Goal: Information Seeking & Learning: Learn about a topic

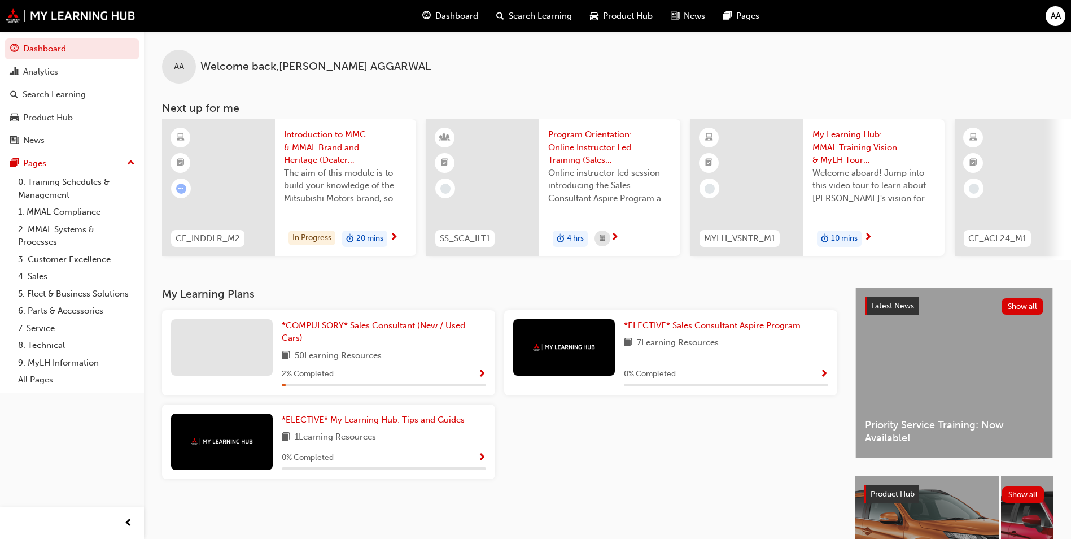
click at [393, 216] on div "Introduction to MMC & MMAL Brand and Heritage (Dealer Induction) The aim of thi…" at bounding box center [345, 170] width 141 height 102
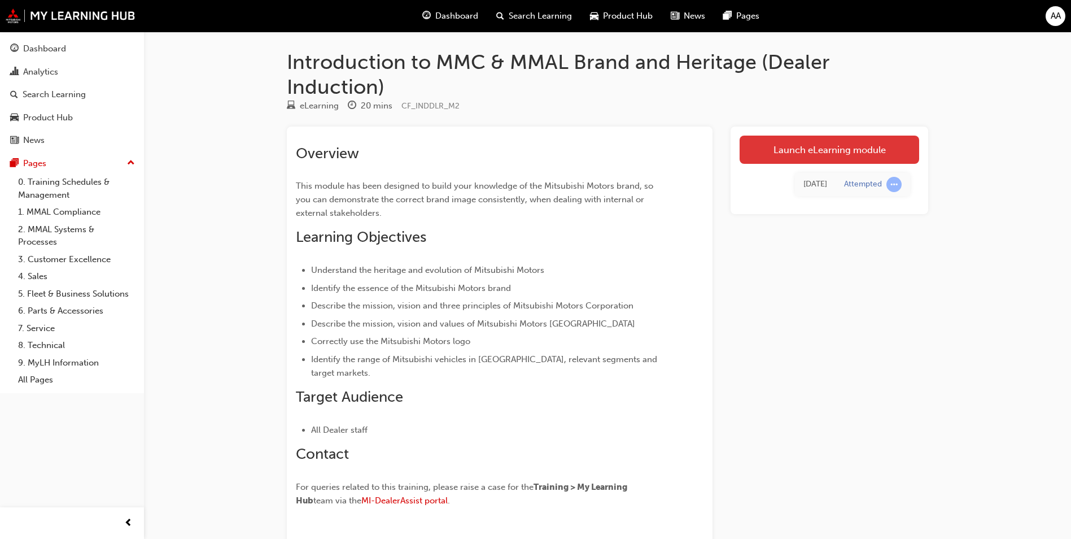
click at [877, 144] on link "Launch eLearning module" at bounding box center [829, 149] width 180 height 28
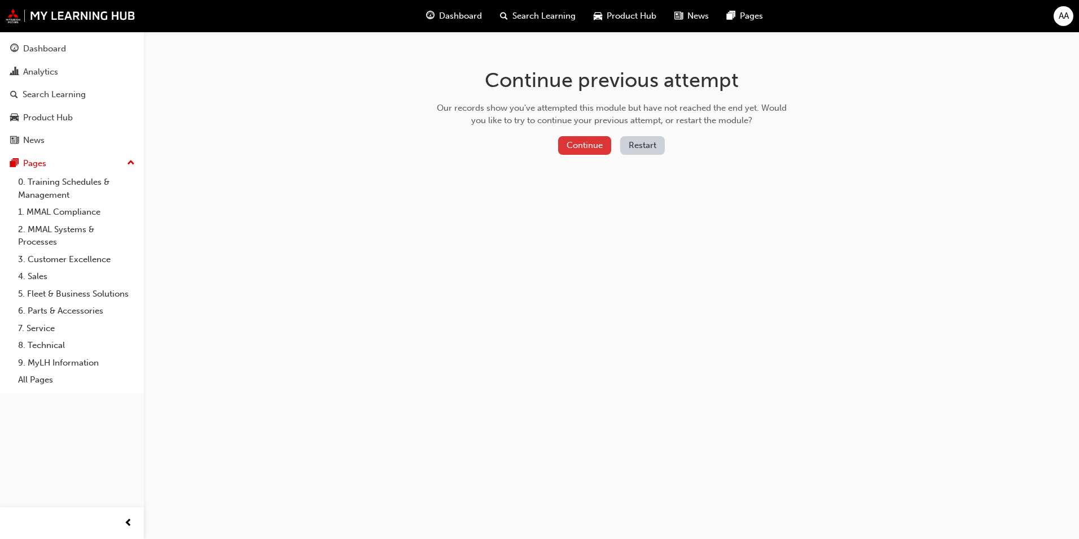
click at [585, 150] on button "Continue" at bounding box center [584, 145] width 53 height 19
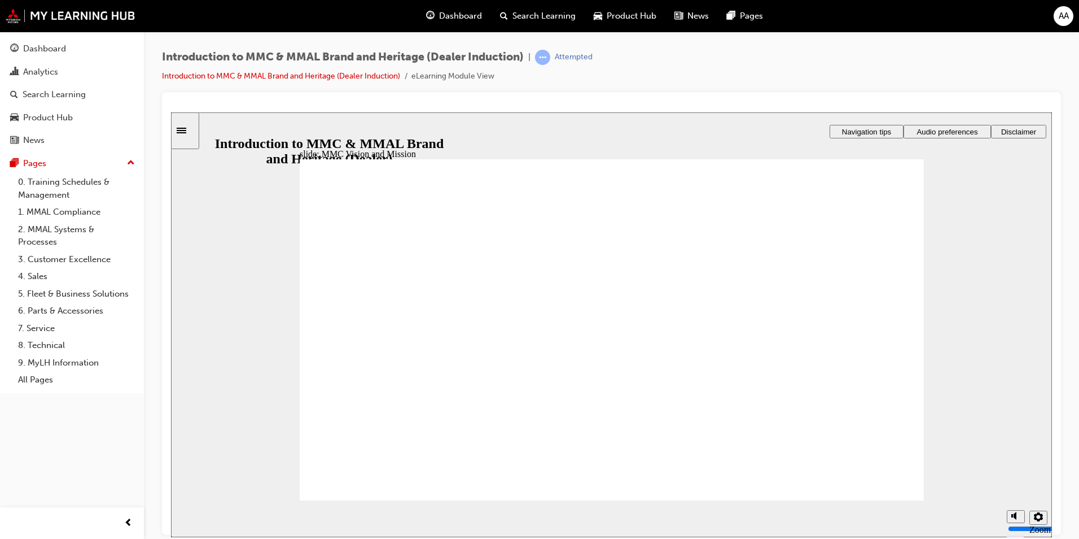
click at [1054, 261] on div at bounding box center [611, 313] width 899 height 443
click at [1017, 476] on icon "Mute (Ctrl+Alt+M)" at bounding box center [1016, 473] width 9 height 8
drag, startPoint x: 1017, startPoint y: 499, endPoint x: 1011, endPoint y: 456, distance: 43.3
type input "10"
click at [1011, 481] on input "volume" at bounding box center [1044, 485] width 73 height 9
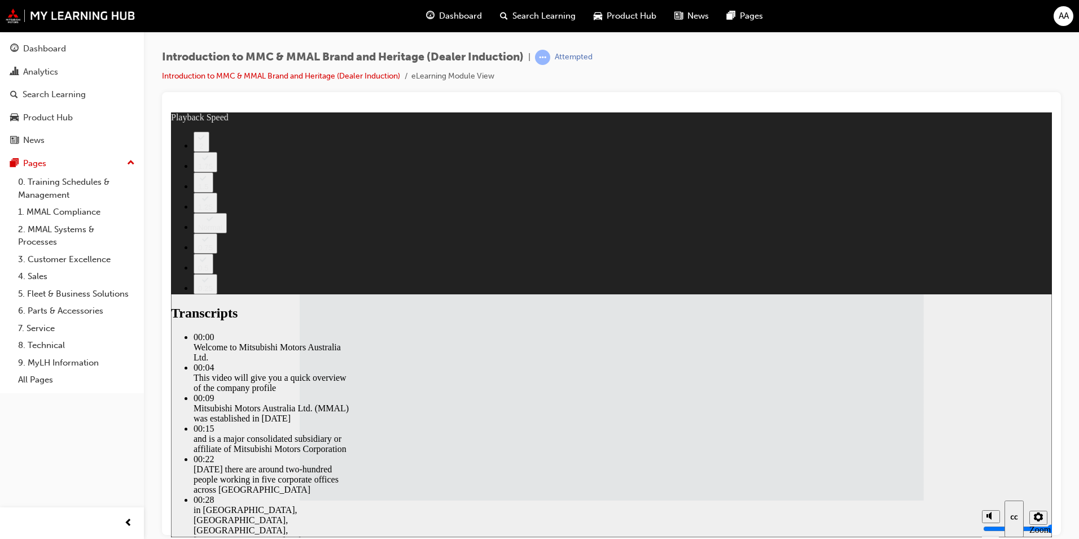
type input "112"
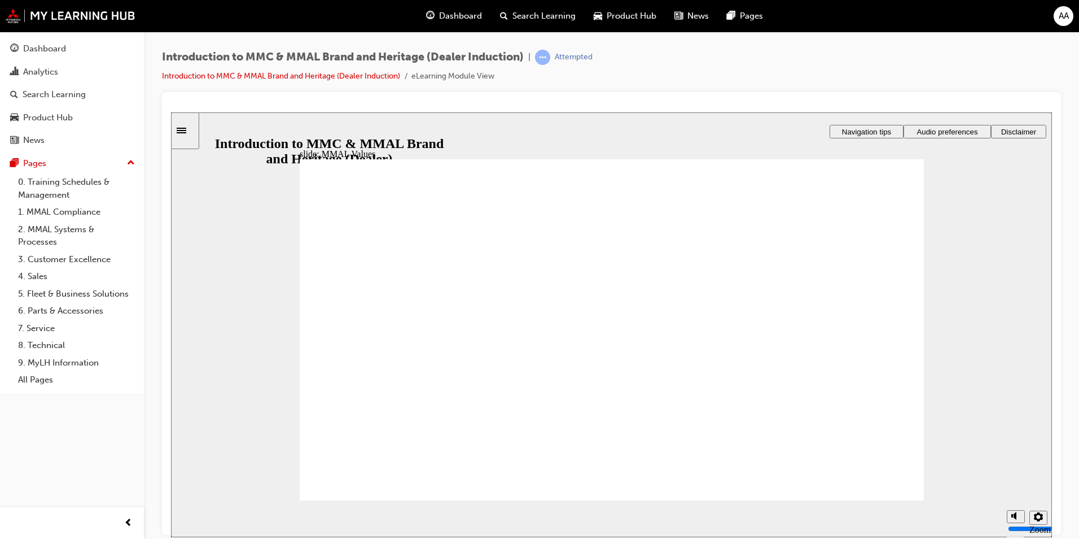
drag, startPoint x: 457, startPoint y: 317, endPoint x: 464, endPoint y: 352, distance: 36.3
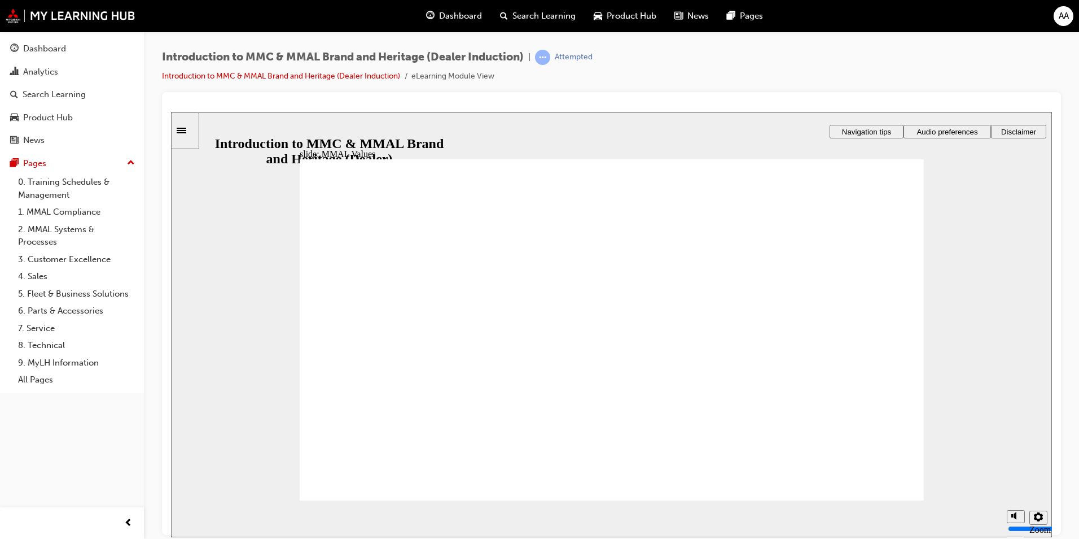
drag, startPoint x: 467, startPoint y: 322, endPoint x: 453, endPoint y: 380, distance: 59.7
drag, startPoint x: 345, startPoint y: 364, endPoint x: 463, endPoint y: 370, distance: 117.6
drag, startPoint x: 445, startPoint y: 322, endPoint x: 446, endPoint y: 403, distance: 81.3
drag, startPoint x: 444, startPoint y: 314, endPoint x: 330, endPoint y: 377, distance: 129.6
drag, startPoint x: 558, startPoint y: 318, endPoint x: 754, endPoint y: 378, distance: 204.1
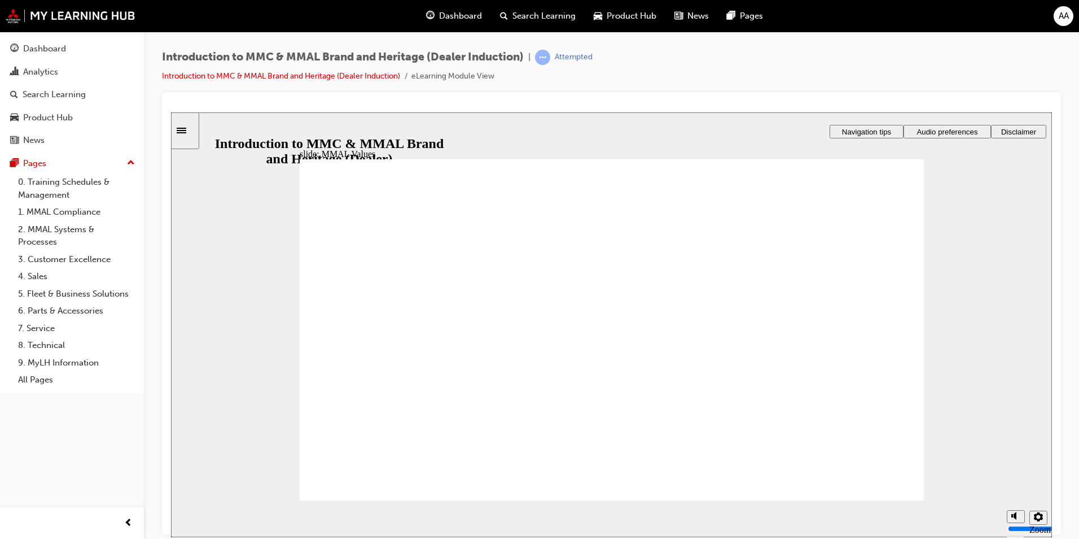
drag, startPoint x: 358, startPoint y: 320, endPoint x: 566, endPoint y: 359, distance: 212.0
drag, startPoint x: 666, startPoint y: 314, endPoint x: 663, endPoint y: 354, distance: 39.6
drag, startPoint x: 647, startPoint y: 330, endPoint x: 854, endPoint y: 371, distance: 210.7
drag, startPoint x: 664, startPoint y: 316, endPoint x: 438, endPoint y: 361, distance: 230.4
drag, startPoint x: 750, startPoint y: 316, endPoint x: 670, endPoint y: 357, distance: 89.9
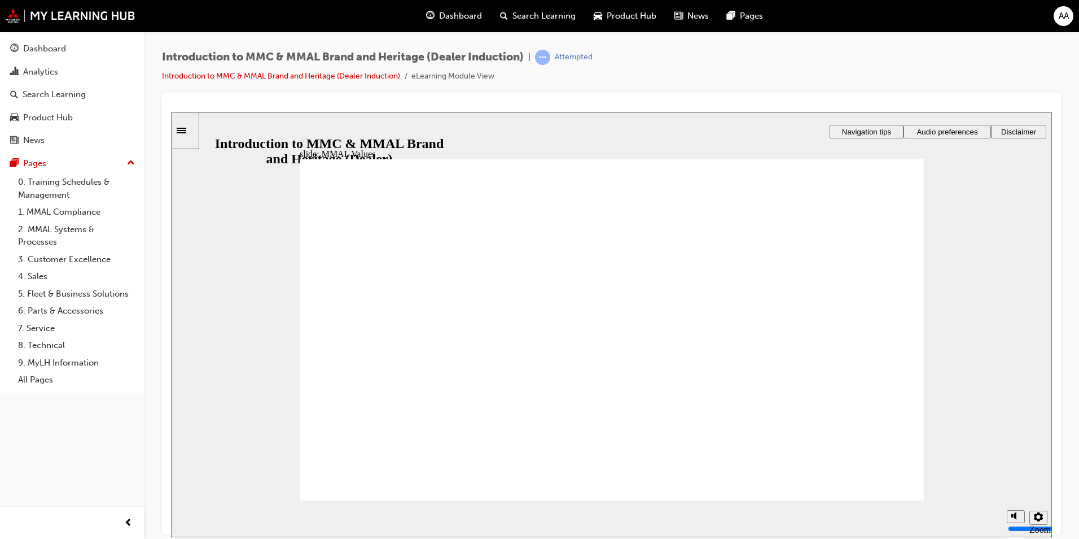
drag, startPoint x: 763, startPoint y: 322, endPoint x: 862, endPoint y: 364, distance: 107.8
drag, startPoint x: 837, startPoint y: 325, endPoint x: 660, endPoint y: 358, distance: 179.8
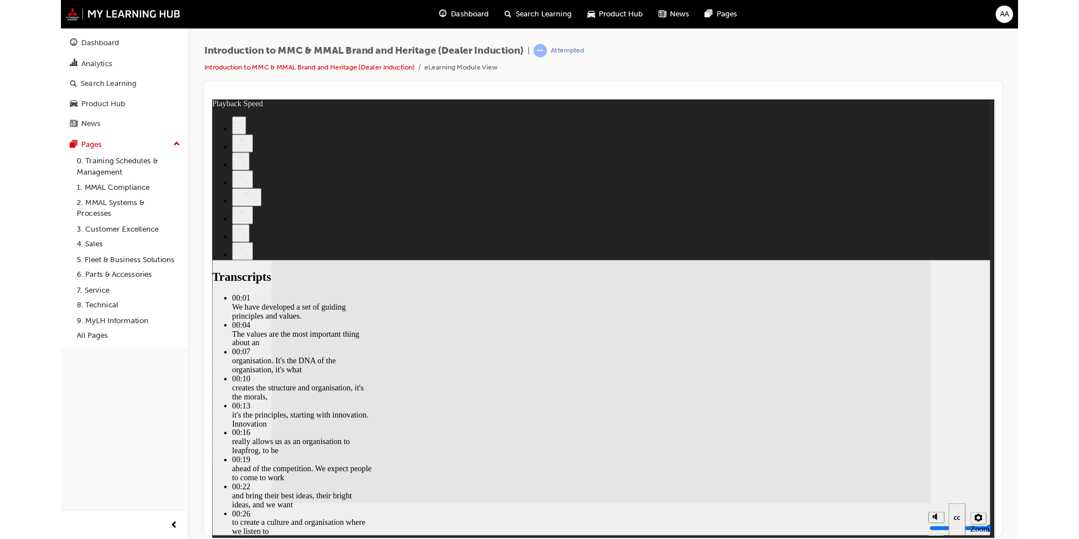
type input "120"
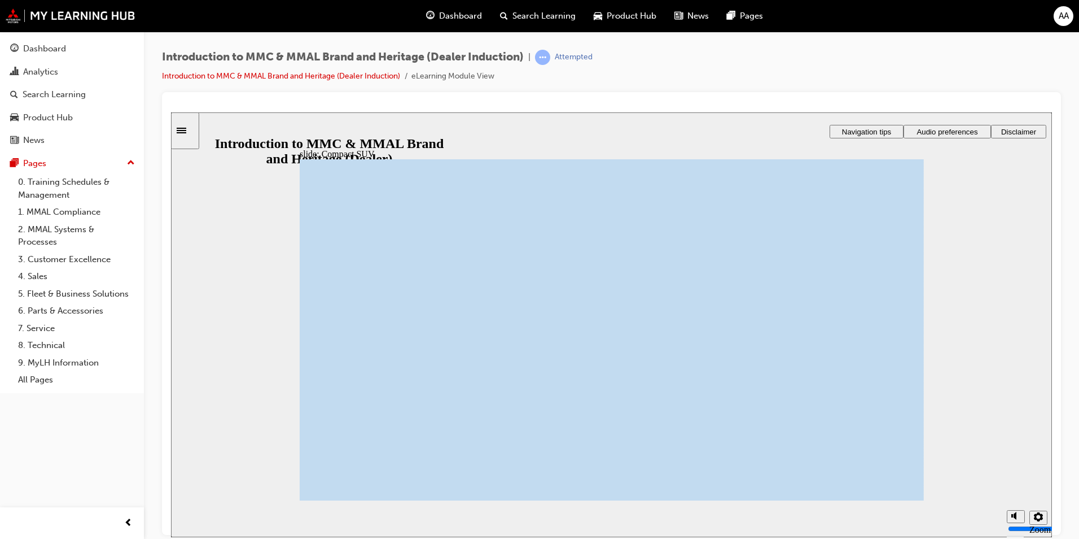
drag, startPoint x: 755, startPoint y: 253, endPoint x: 772, endPoint y: 246, distance: 17.9
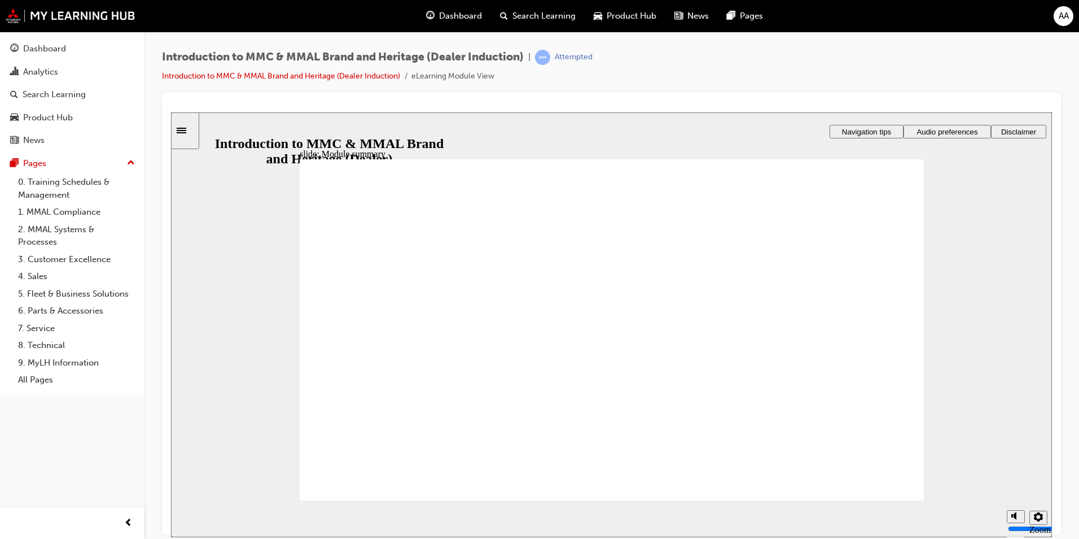
checkbox input "true"
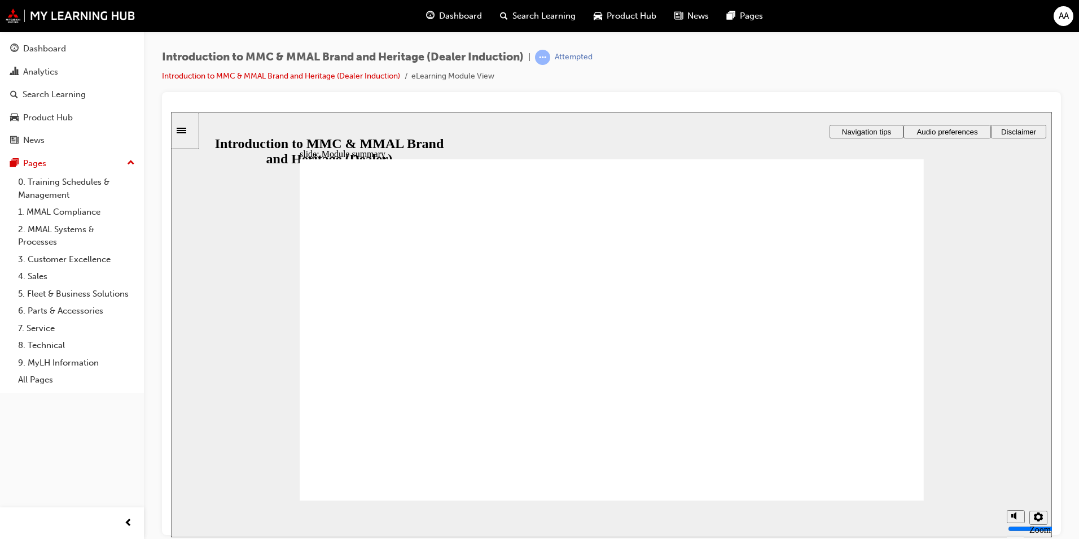
checkbox input "true"
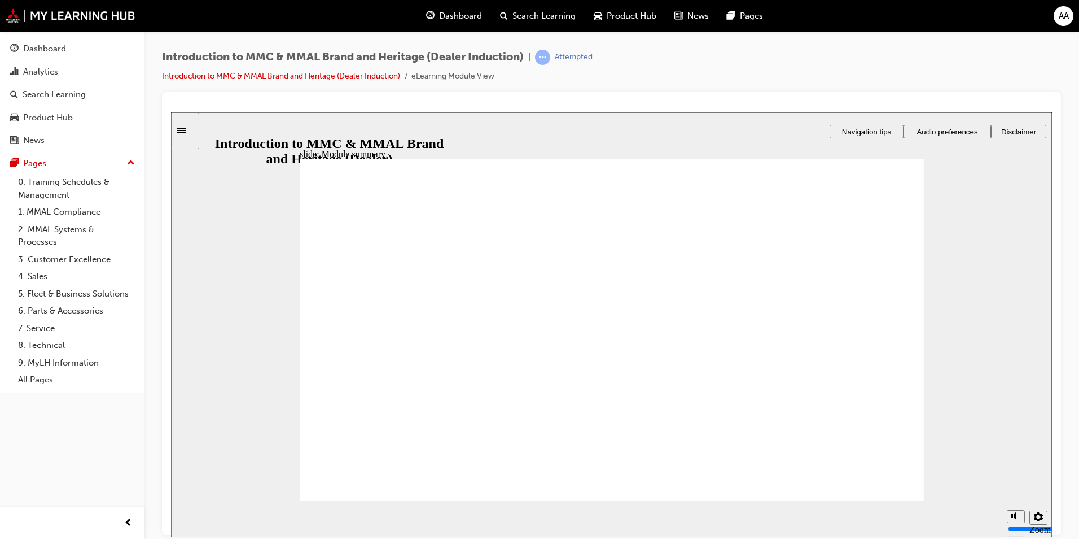
checkbox input "true"
radio input "true"
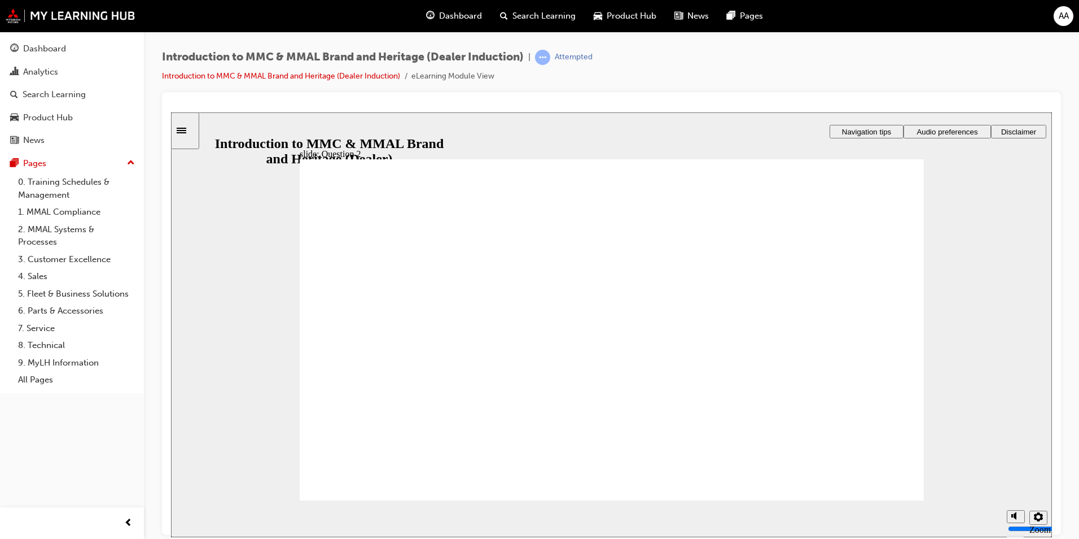
radio input "true"
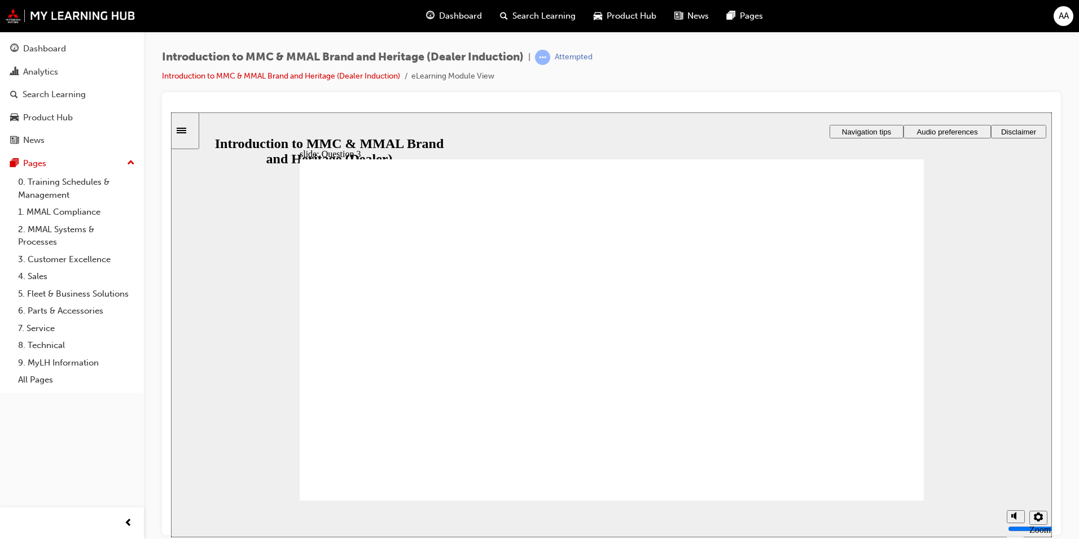
radio input "true"
checkbox input "true"
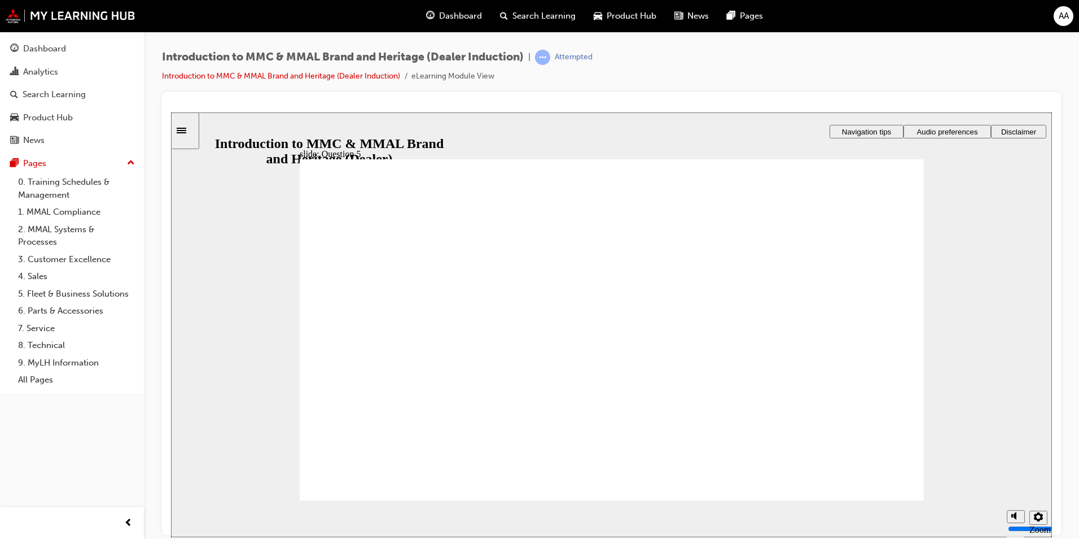
checkbox input "true"
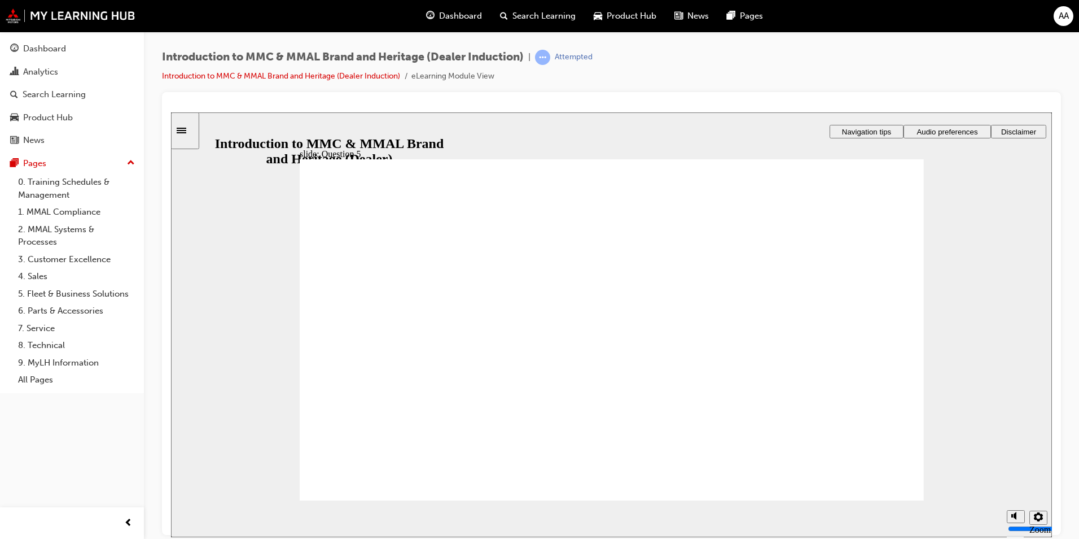
radio input "true"
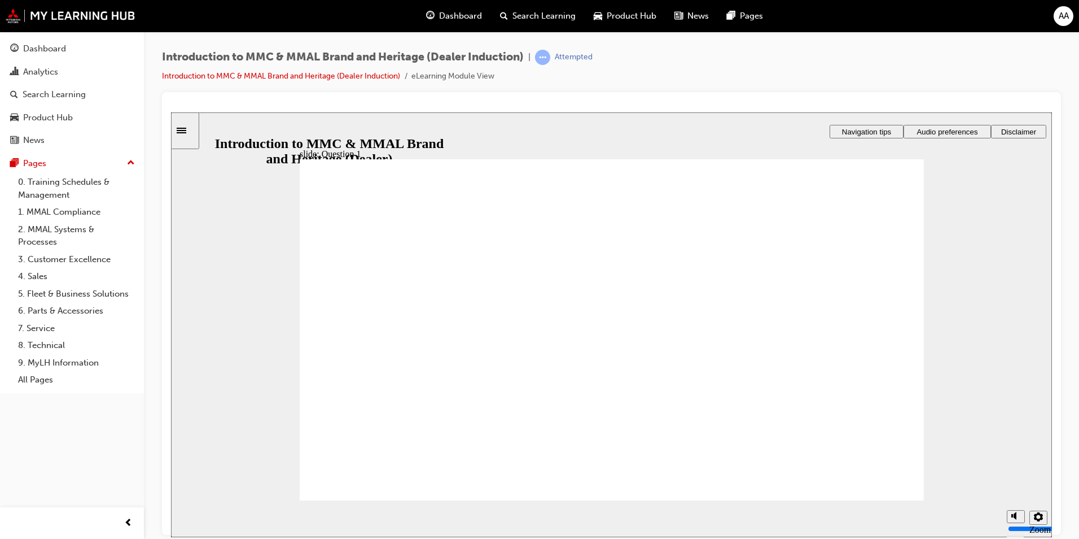
radio input "true"
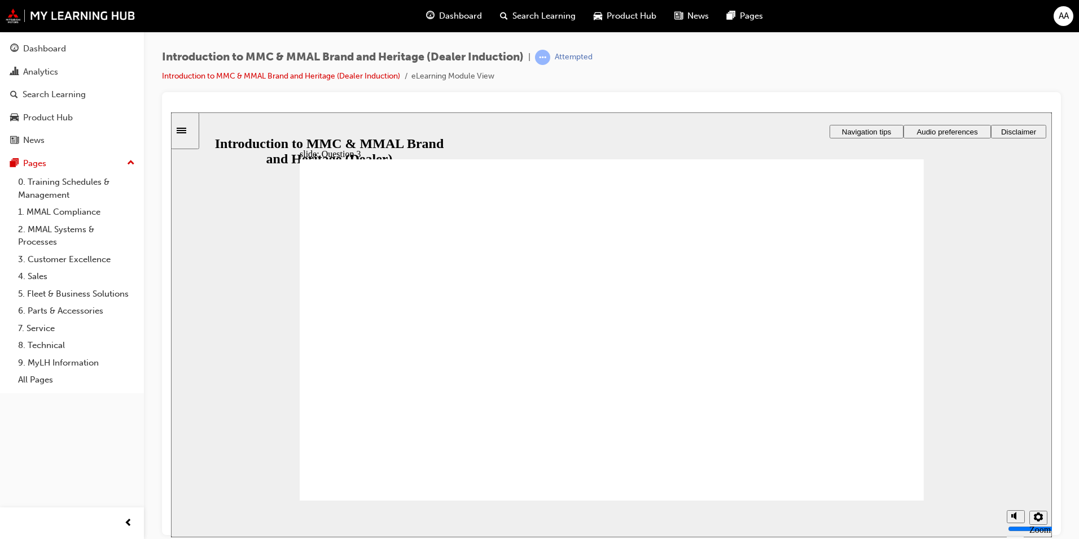
radio input "true"
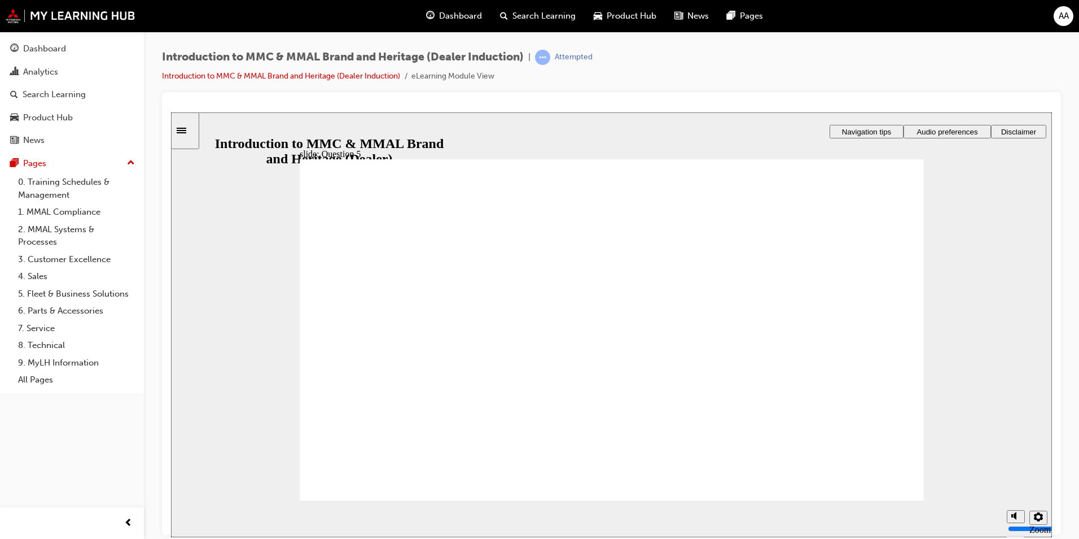
checkbox input "true"
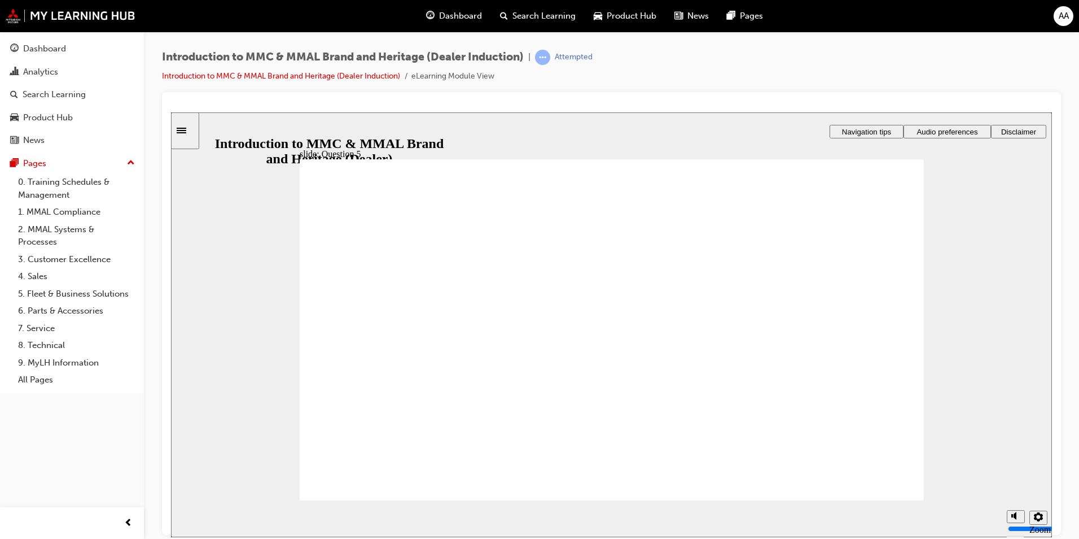
checkbox input "true"
radio input "true"
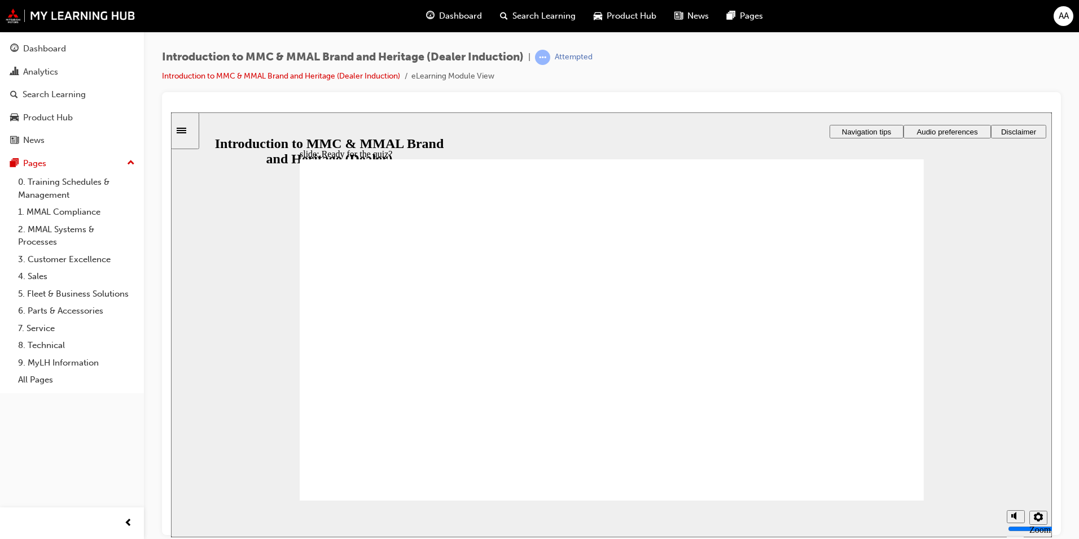
radio input "true"
drag, startPoint x: 333, startPoint y: 335, endPoint x: 399, endPoint y: 457, distance: 138.7
radio input "true"
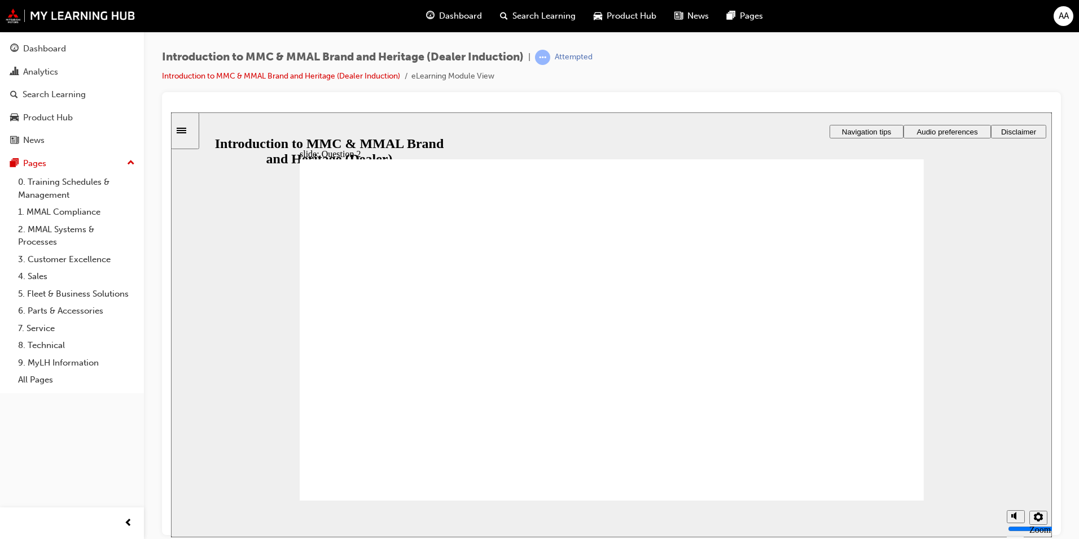
drag, startPoint x: 357, startPoint y: 423, endPoint x: 389, endPoint y: 457, distance: 46.7
radio input "true"
drag, startPoint x: 375, startPoint y: 351, endPoint x: 413, endPoint y: 456, distance: 111.8
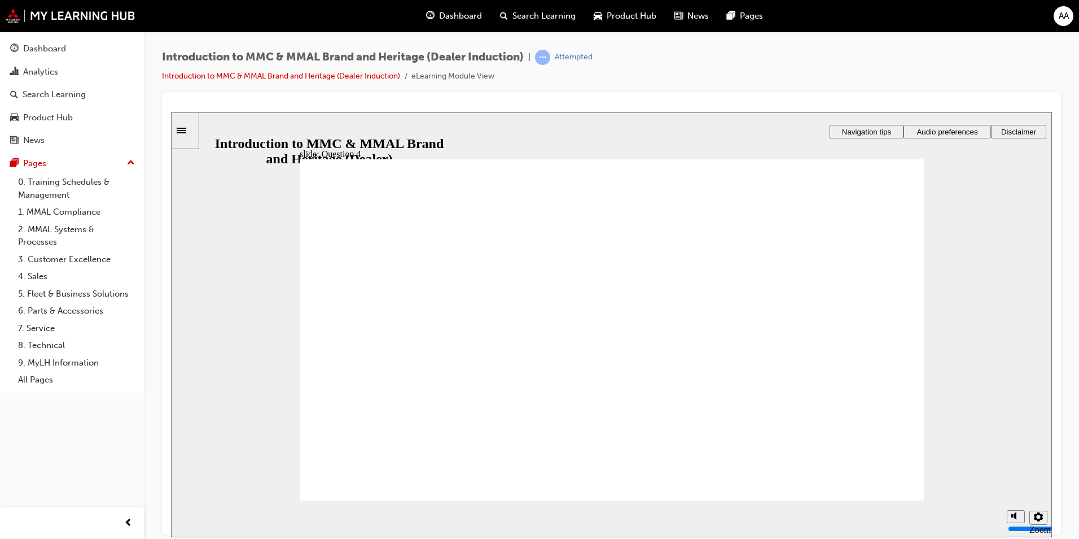
radio input "false"
radio input "true"
drag, startPoint x: 422, startPoint y: 475, endPoint x: 619, endPoint y: 472, distance: 197.6
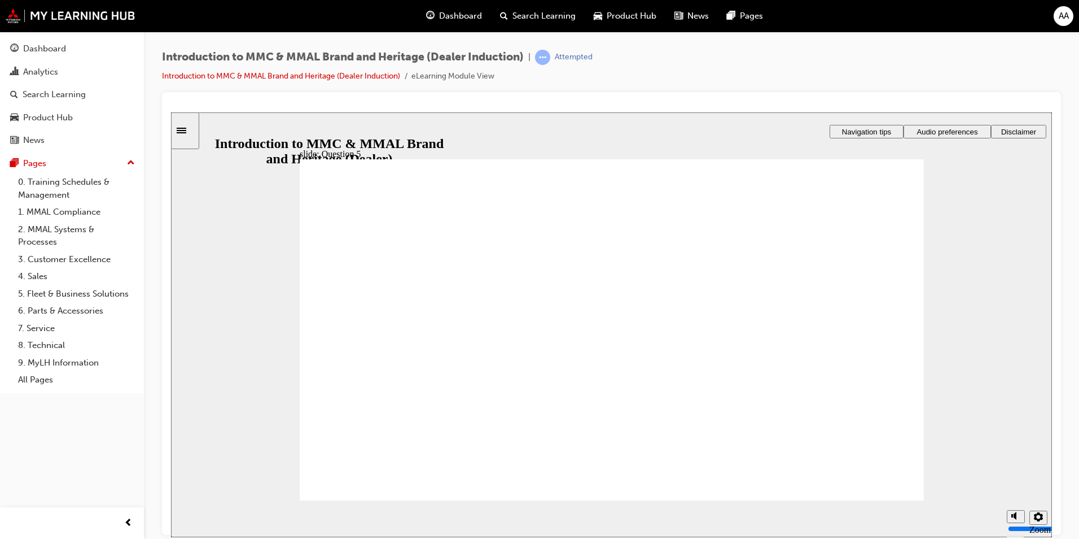
checkbox input "true"
drag, startPoint x: 404, startPoint y: 321, endPoint x: 345, endPoint y: 355, distance: 67.5
checkbox input "true"
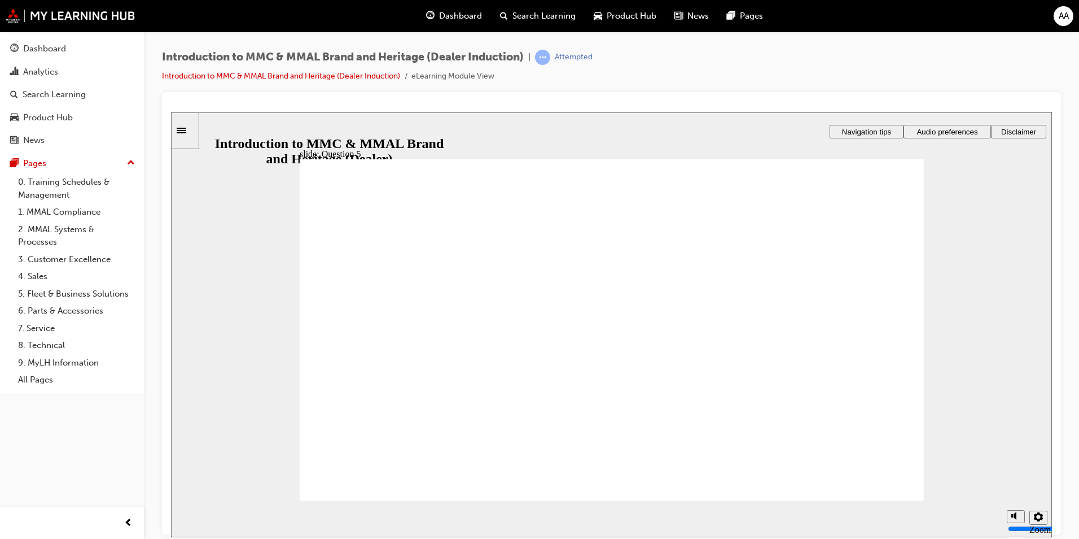
checkbox input "true"
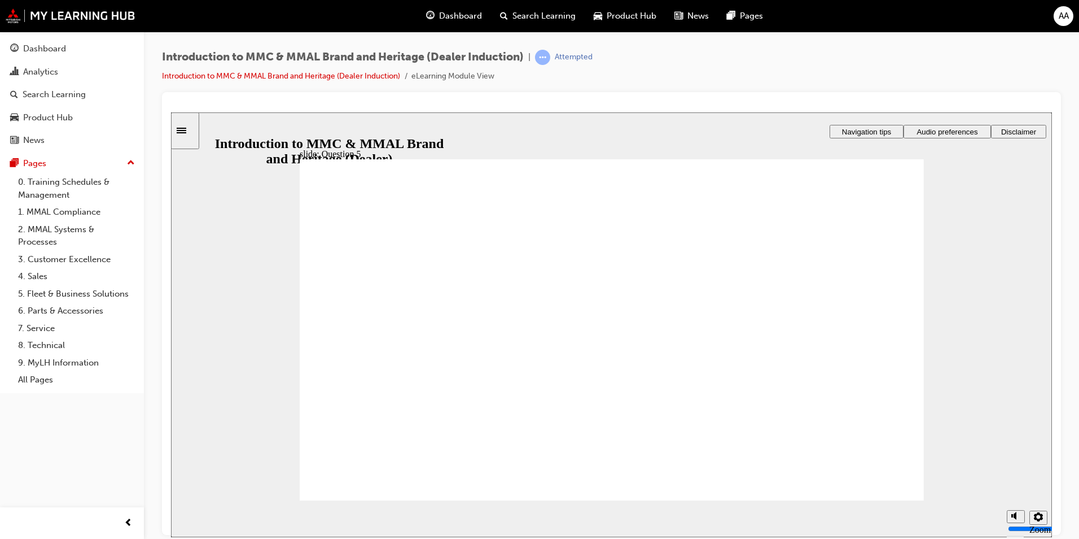
radio input "true"
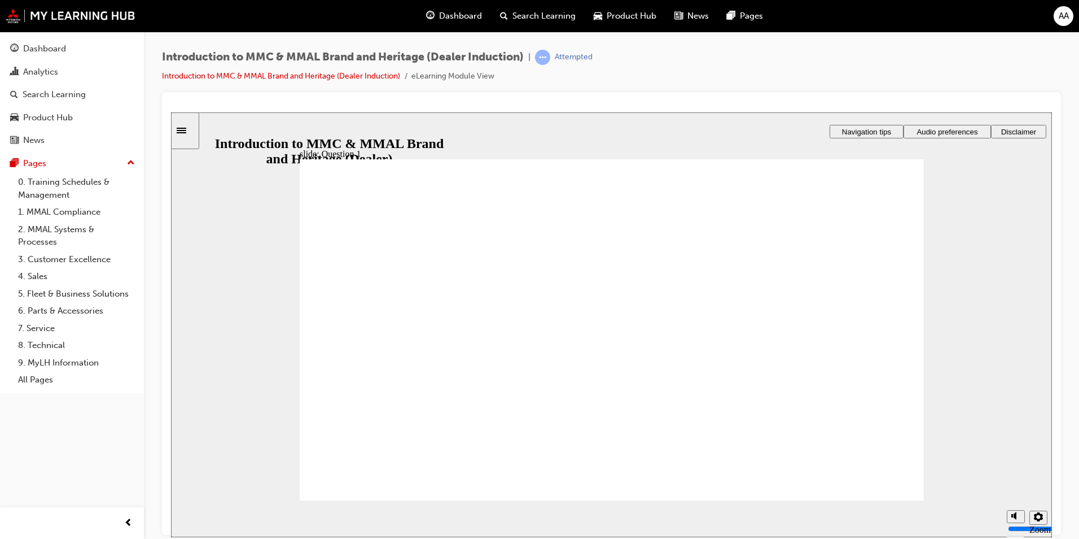
radio input "true"
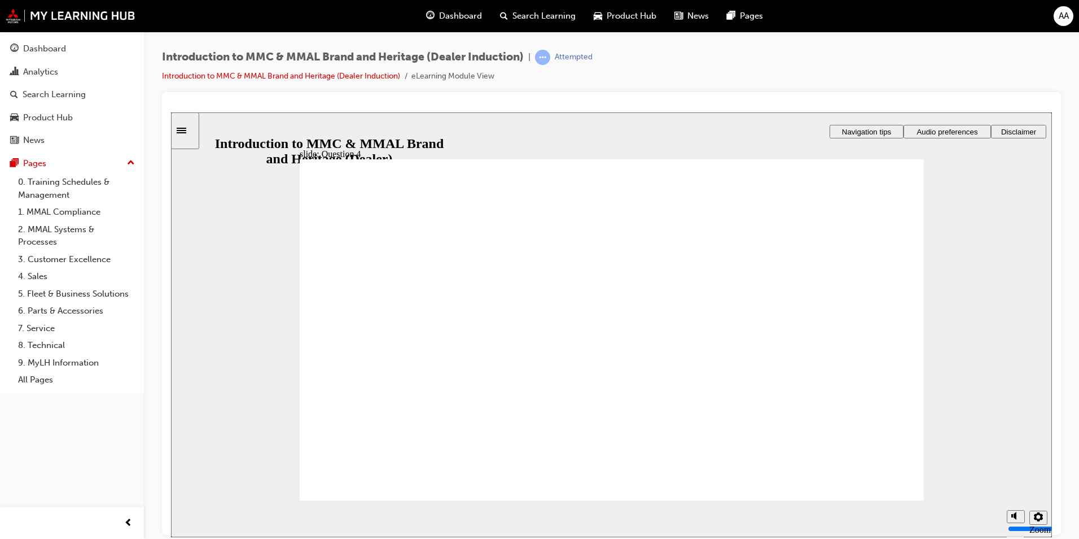
radio input "true"
drag, startPoint x: 384, startPoint y: 389, endPoint x: 498, endPoint y: 472, distance: 141.4
checkbox input "true"
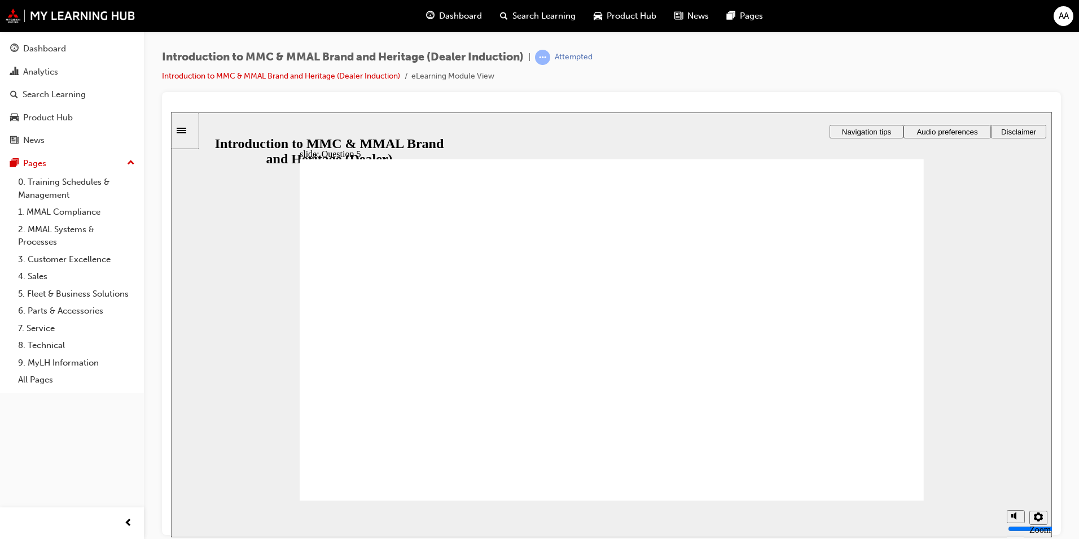
drag, startPoint x: 356, startPoint y: 396, endPoint x: 363, endPoint y: 408, distance: 14.1
checkbox input "true"
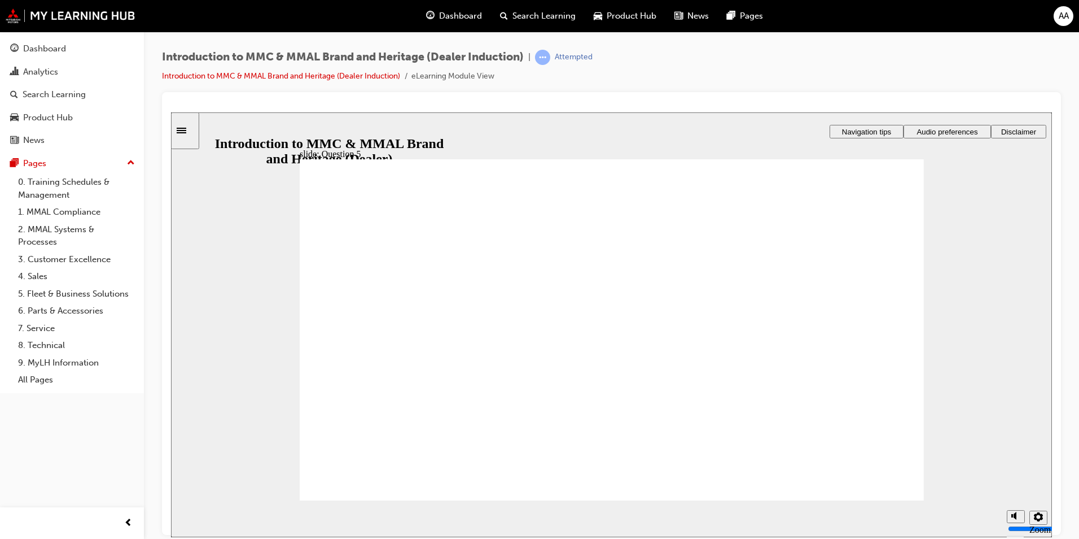
radio input "true"
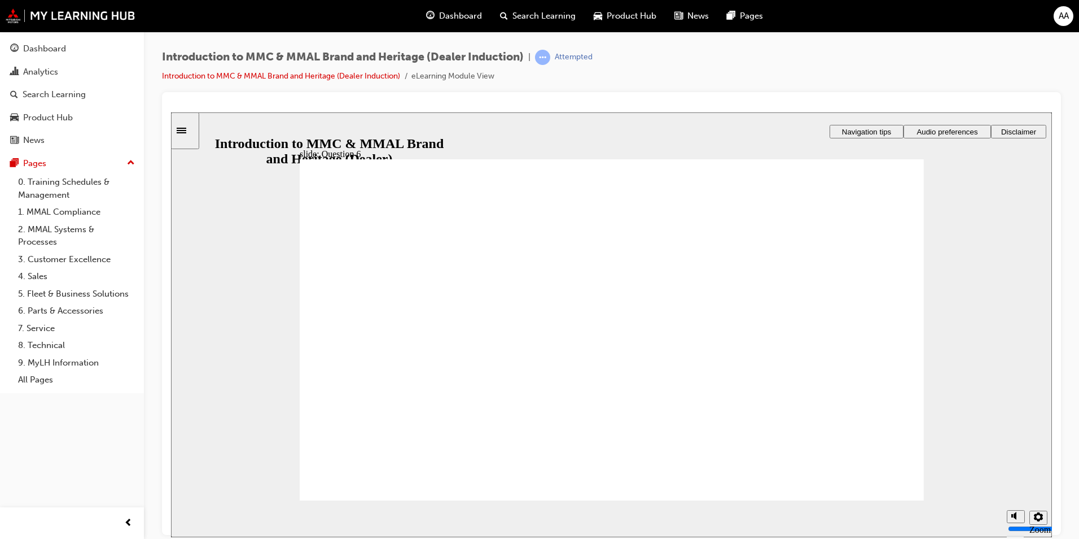
drag, startPoint x: 917, startPoint y: 491, endPoint x: 898, endPoint y: 488, distance: 19.3
click at [52, 54] on div "Dashboard" at bounding box center [44, 48] width 43 height 13
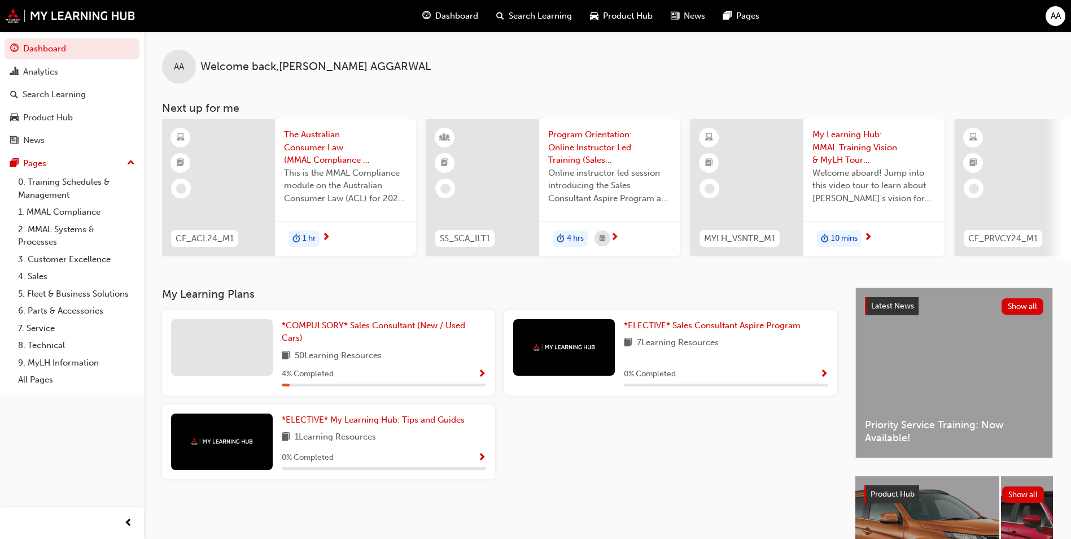
click at [358, 227] on div "1 hr" at bounding box center [345, 239] width 141 height 36
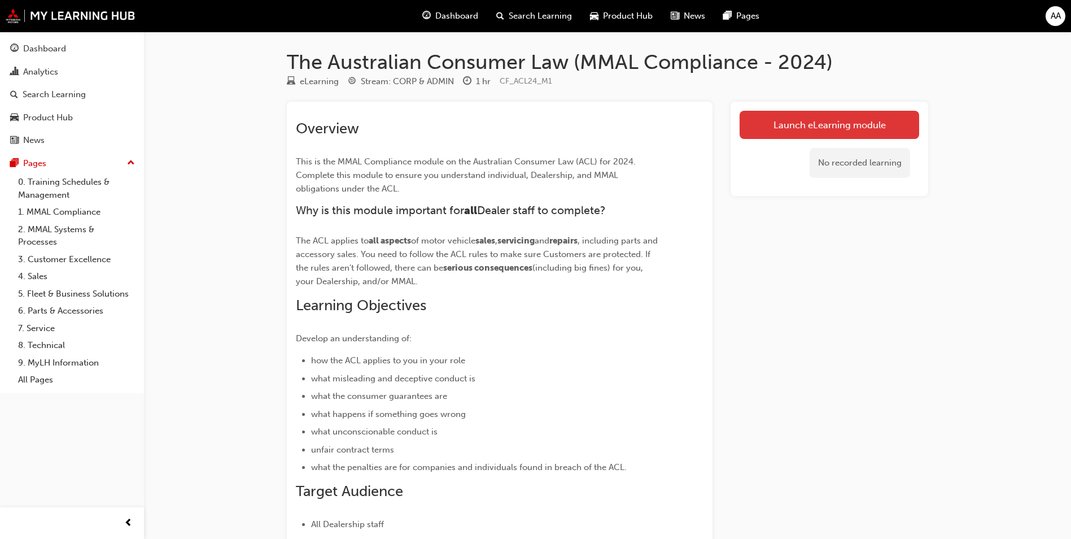
click at [872, 111] on div "Launch eLearning module No recorded learning" at bounding box center [829, 149] width 198 height 94
click at [871, 113] on link "Launch eLearning module" at bounding box center [829, 125] width 180 height 28
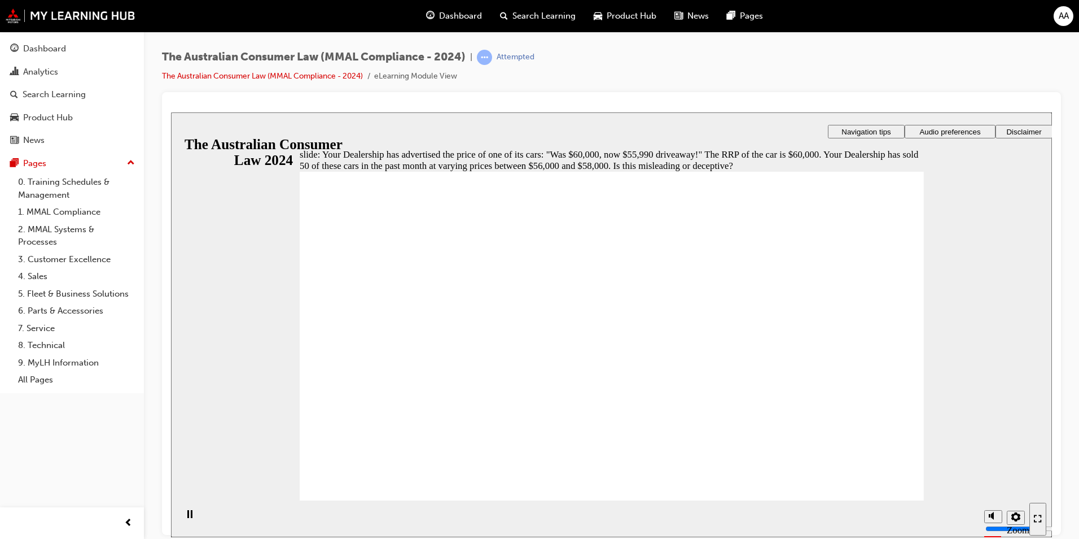
radio input "true"
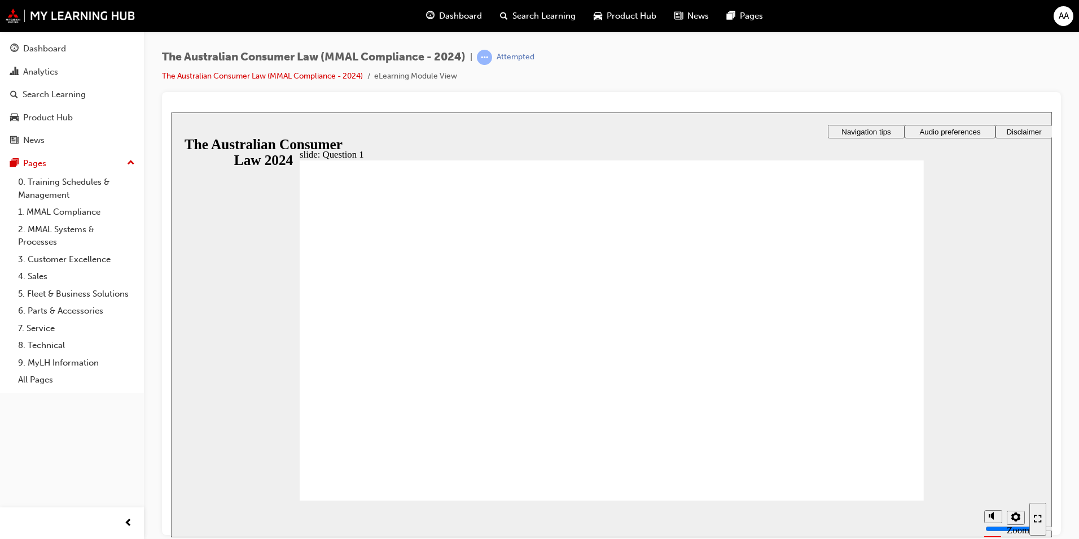
radio input "true"
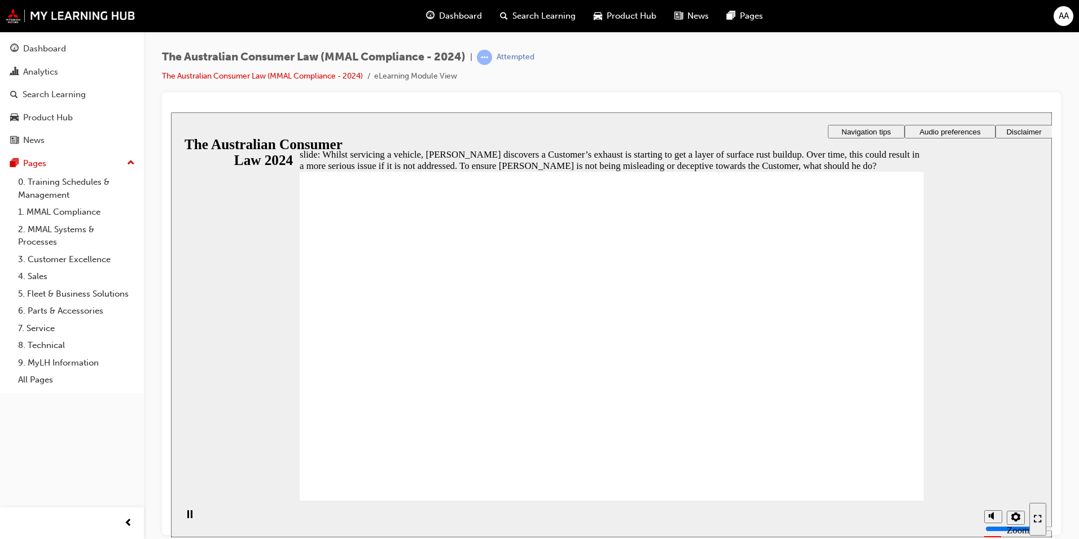
radio input "true"
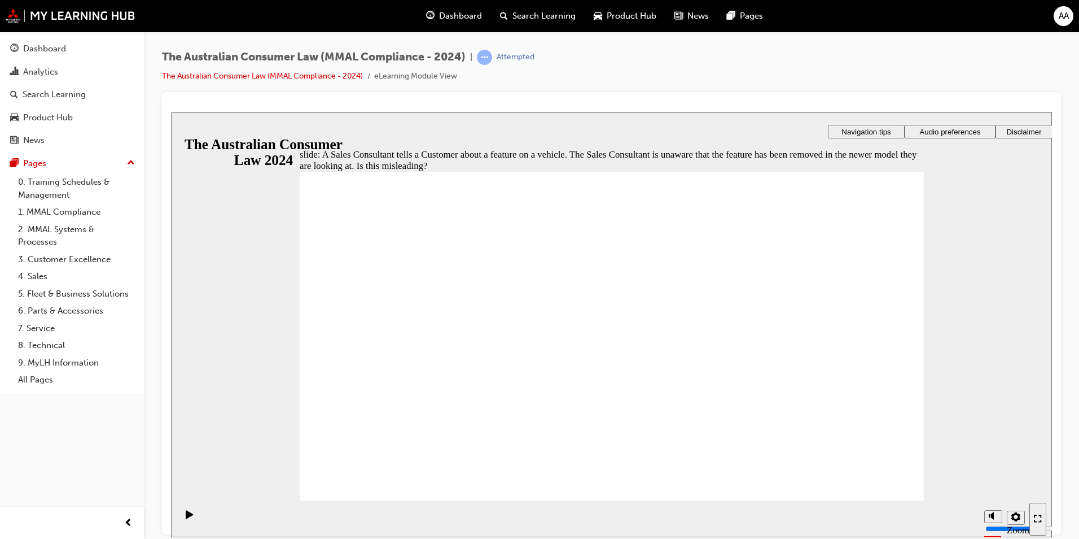
radio input "true"
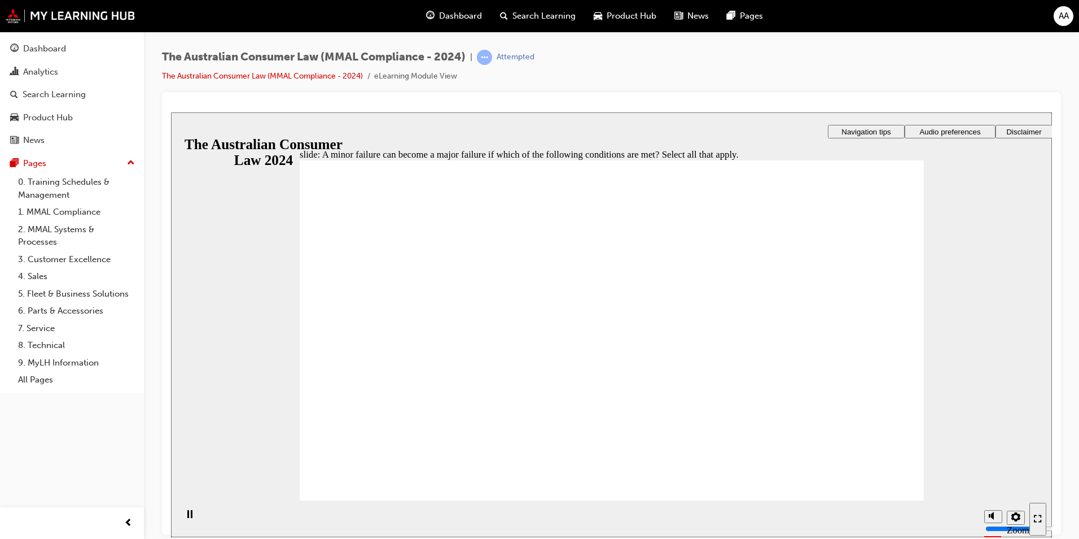
checkbox input "true"
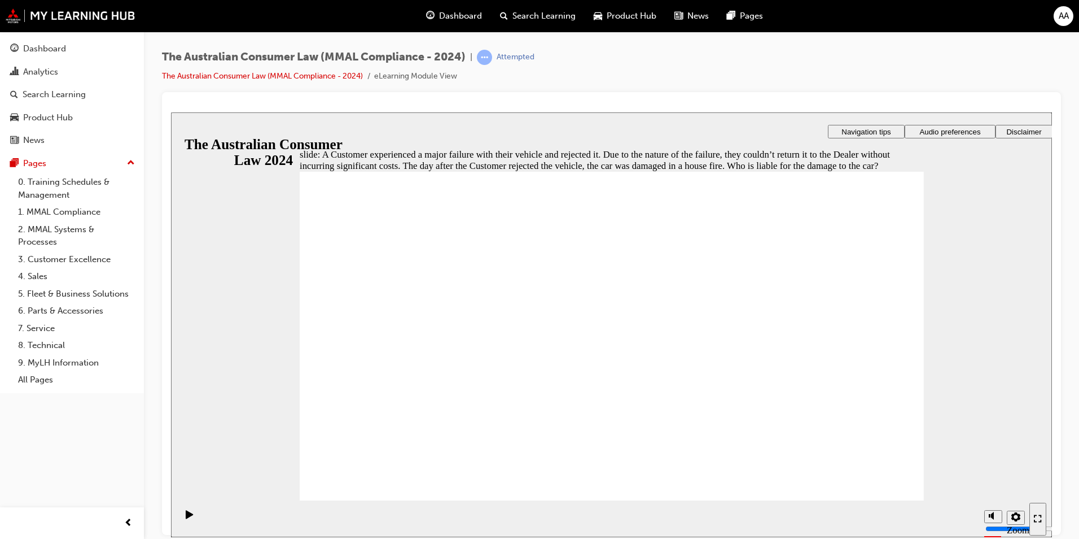
radio input "true"
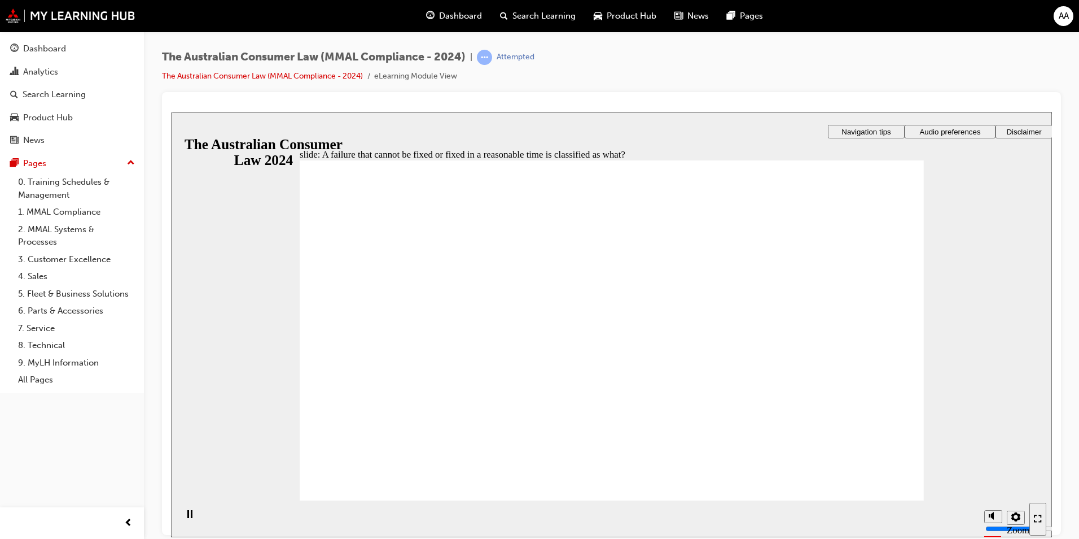
radio input "true"
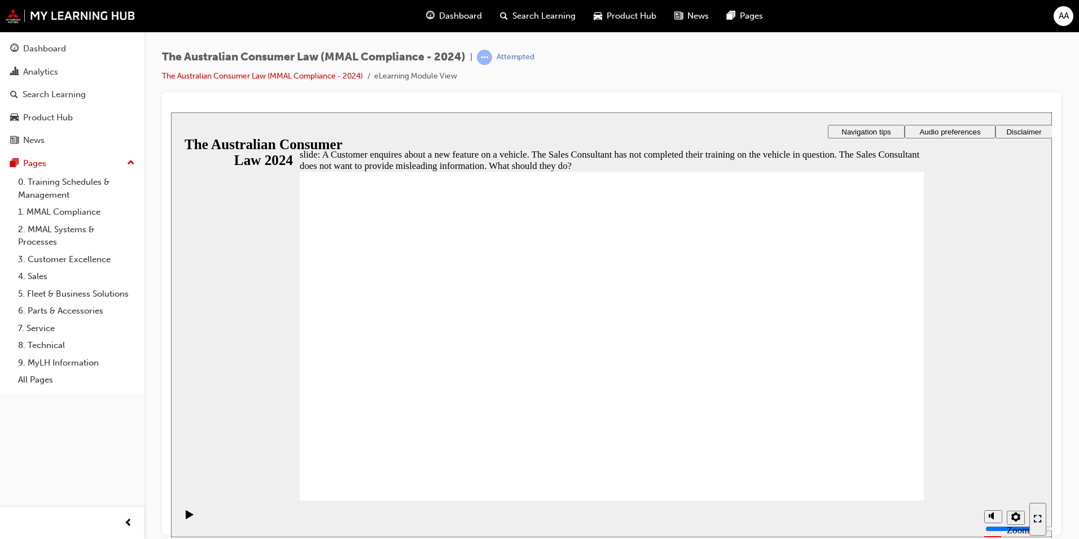
radio input "true"
drag, startPoint x: 381, startPoint y: 466, endPoint x: 386, endPoint y: 475, distance: 10.6
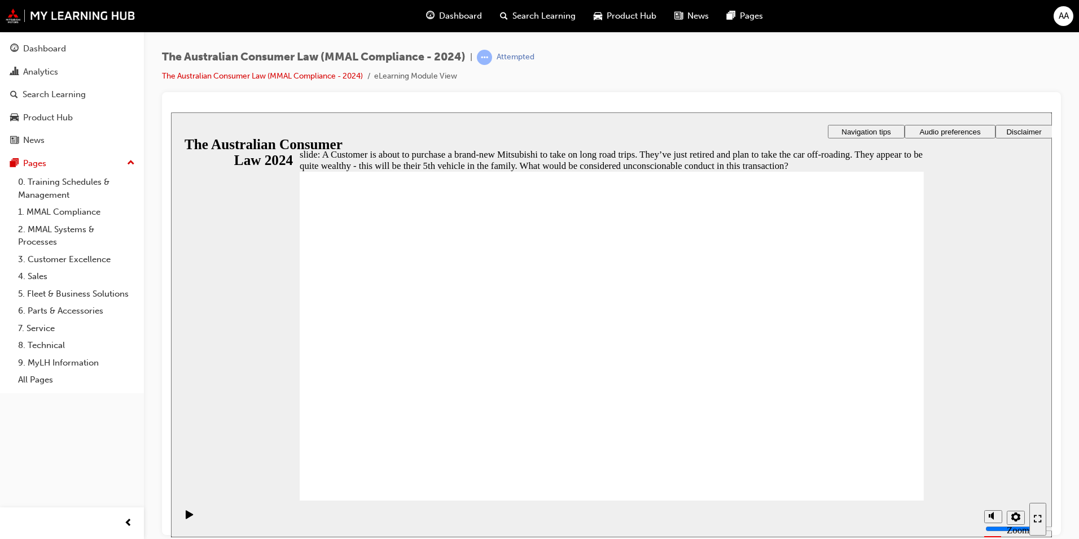
checkbox input "true"
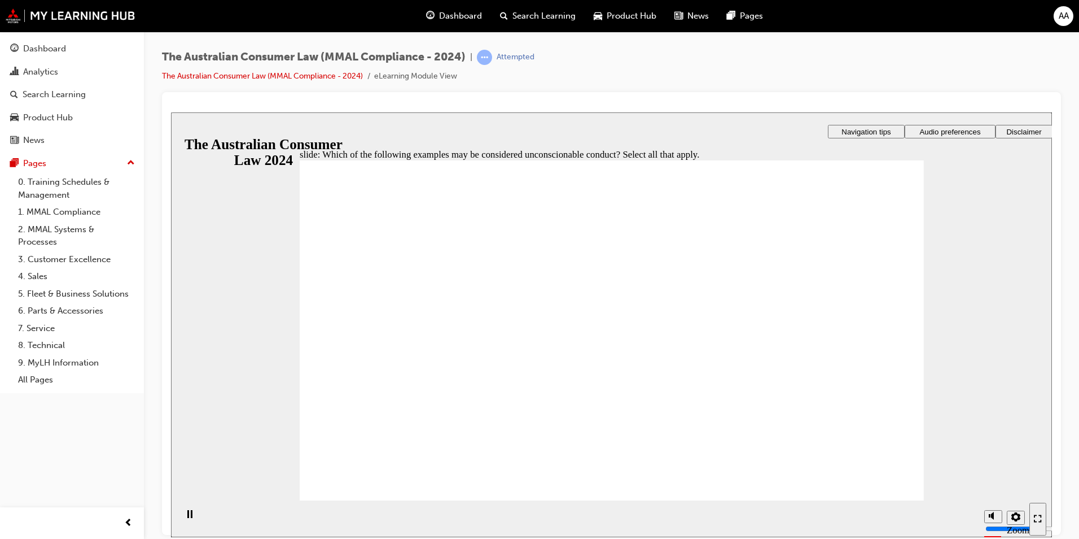
checkbox input "true"
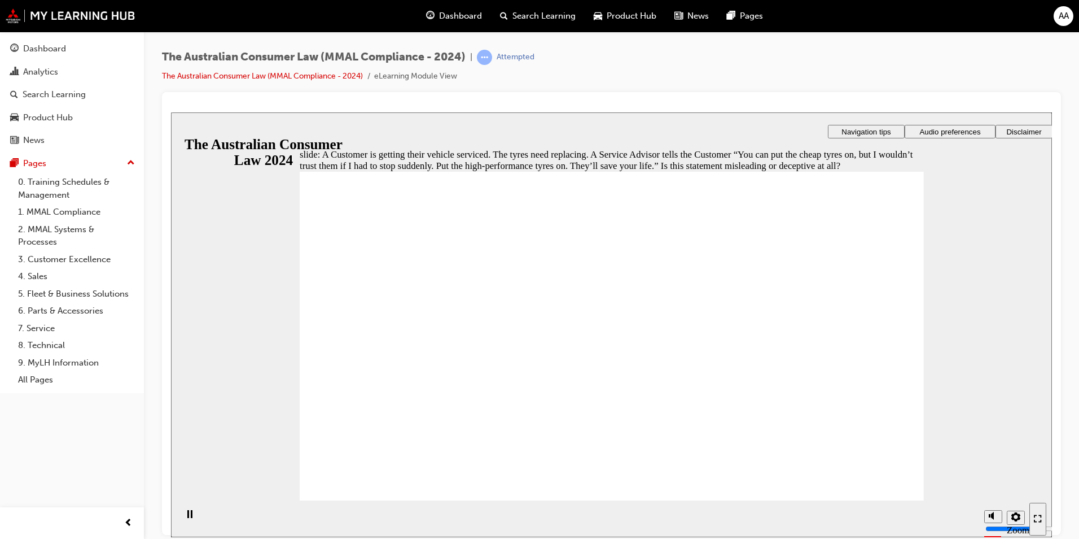
radio input "true"
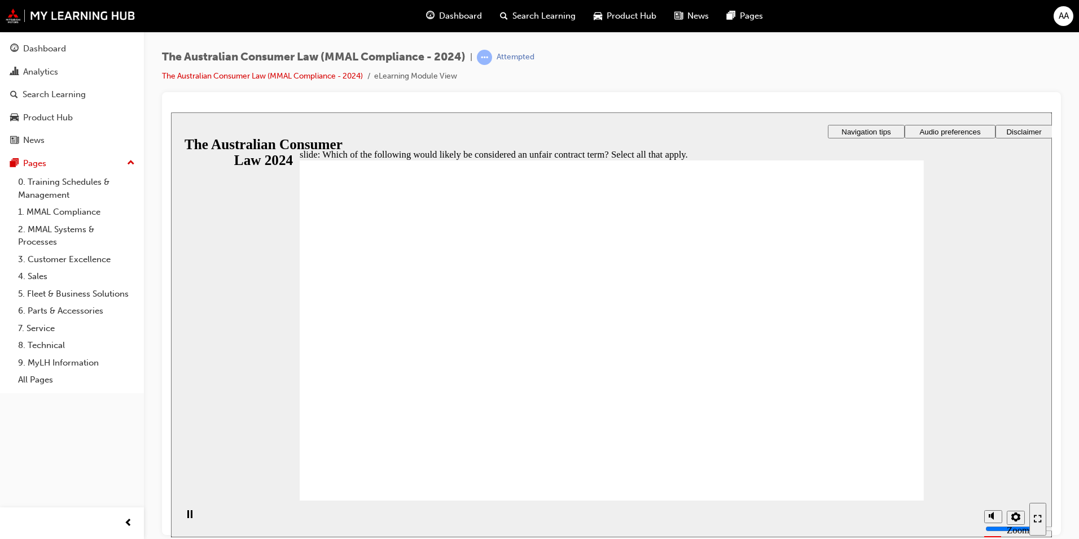
checkbox input "true"
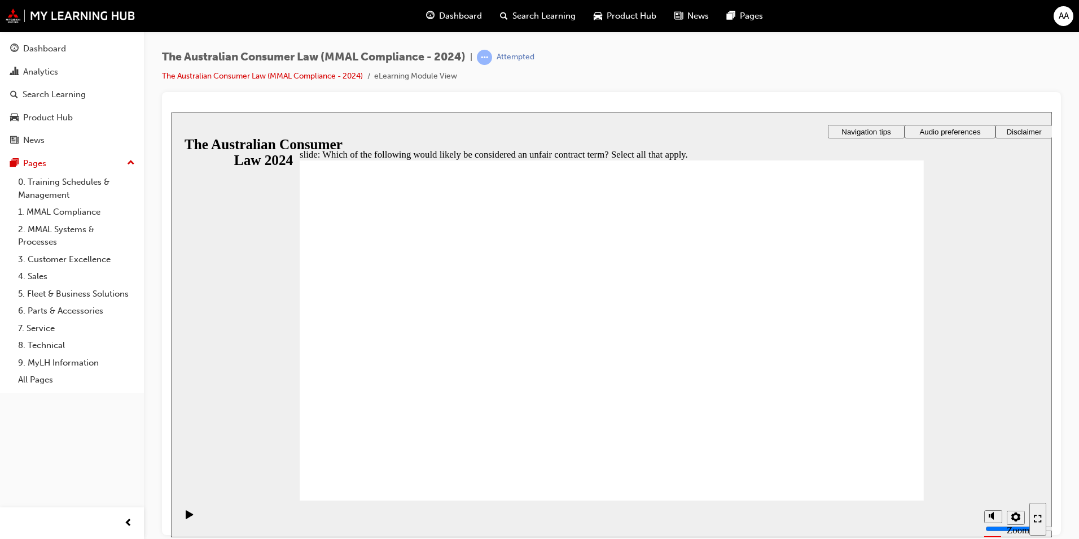
radio input "true"
checkbox input "true"
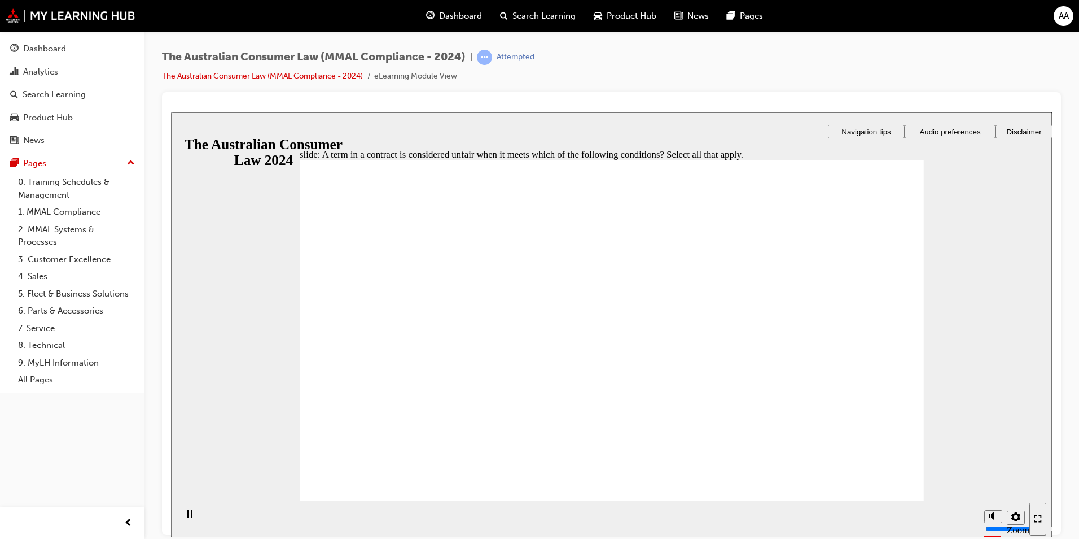
checkbox input "true"
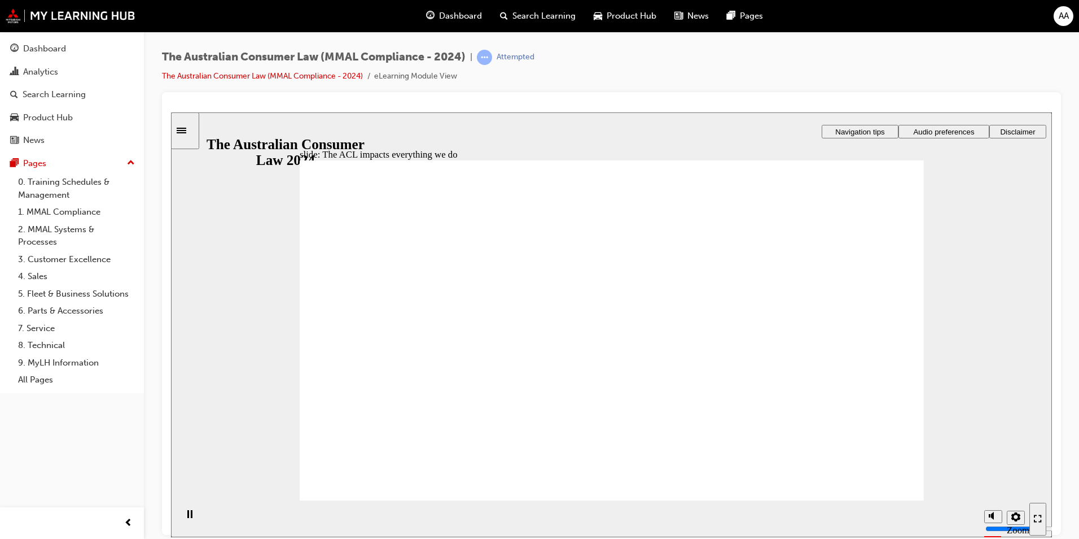
radio input "true"
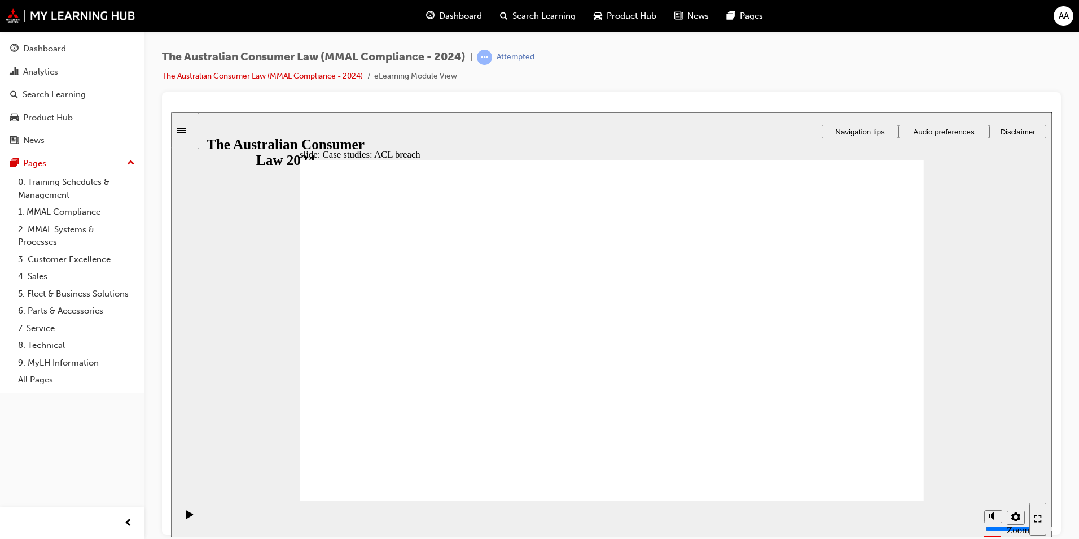
drag, startPoint x: 600, startPoint y: 270, endPoint x: 502, endPoint y: 364, distance: 135.3
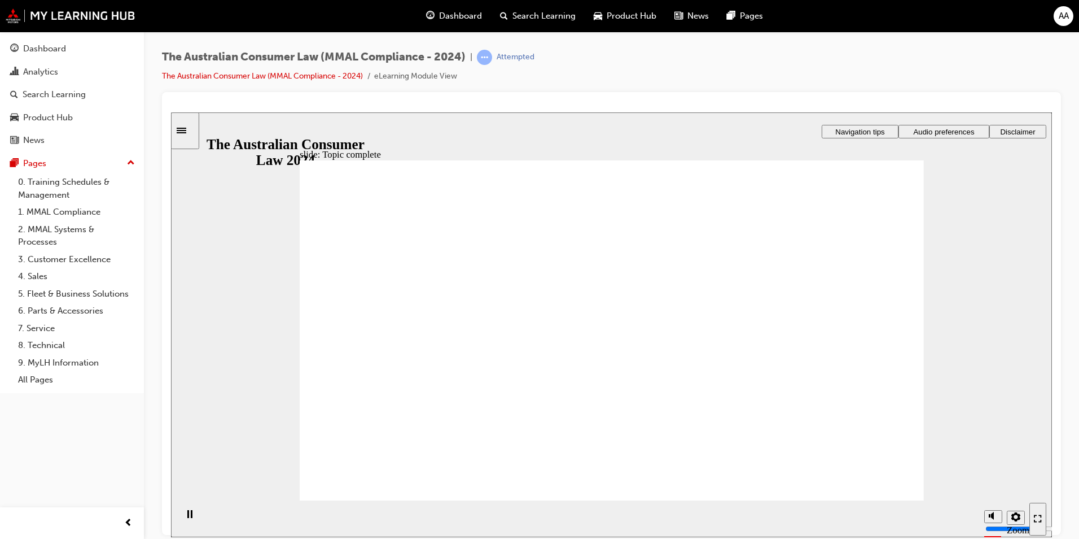
drag, startPoint x: 659, startPoint y: 275, endPoint x: 755, endPoint y: 391, distance: 149.9
drag, startPoint x: 760, startPoint y: 386, endPoint x: 545, endPoint y: 382, distance: 215.1
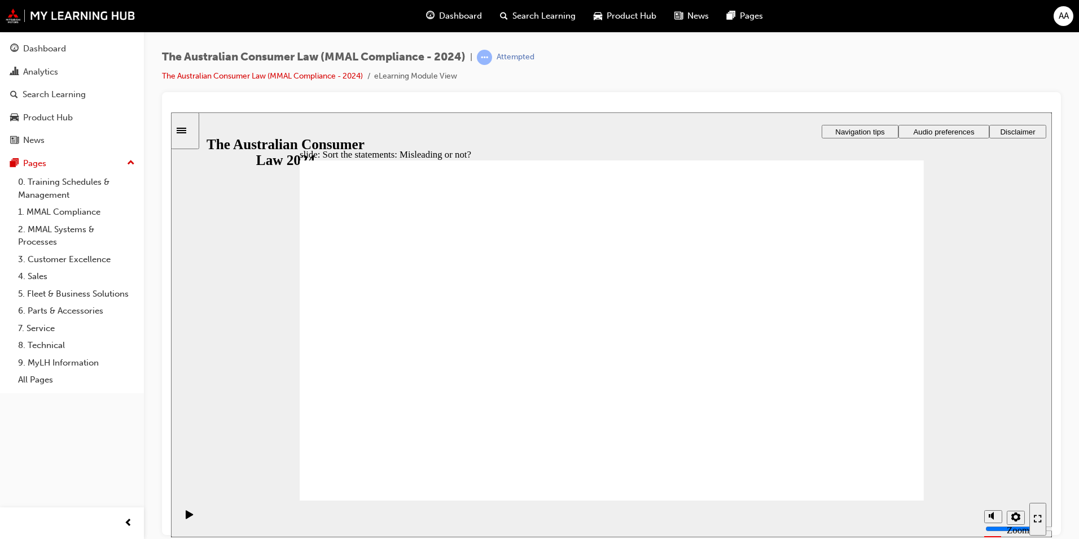
drag, startPoint x: 650, startPoint y: 295, endPoint x: 747, endPoint y: 406, distance: 147.2
drag, startPoint x: 638, startPoint y: 292, endPoint x: 531, endPoint y: 382, distance: 139.9
drag, startPoint x: 645, startPoint y: 277, endPoint x: 728, endPoint y: 383, distance: 135.1
drag, startPoint x: 648, startPoint y: 292, endPoint x: 511, endPoint y: 413, distance: 182.8
drag, startPoint x: 641, startPoint y: 311, endPoint x: 520, endPoint y: 408, distance: 154.6
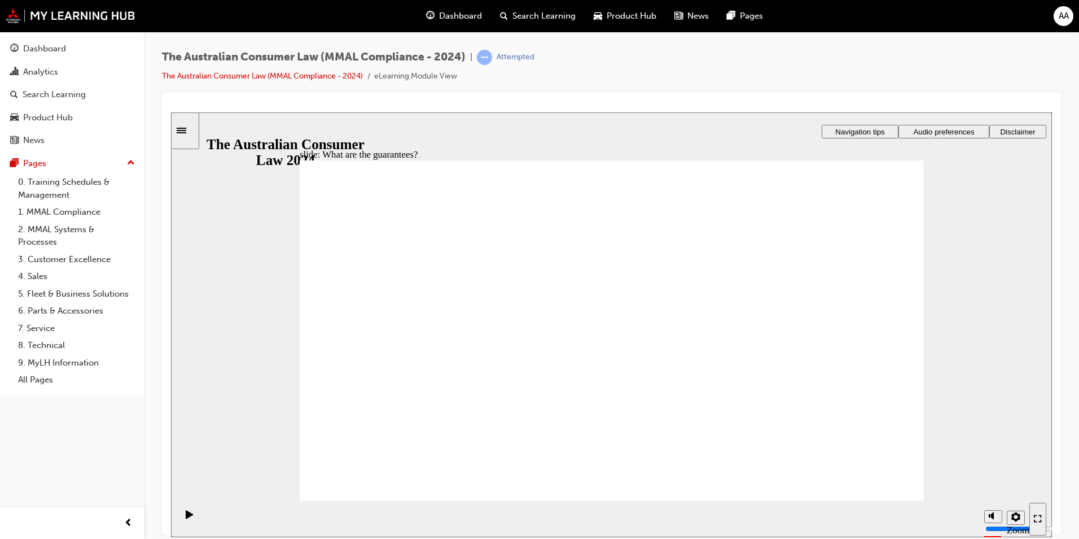
drag, startPoint x: 834, startPoint y: 250, endPoint x: 844, endPoint y: 285, distance: 37.0
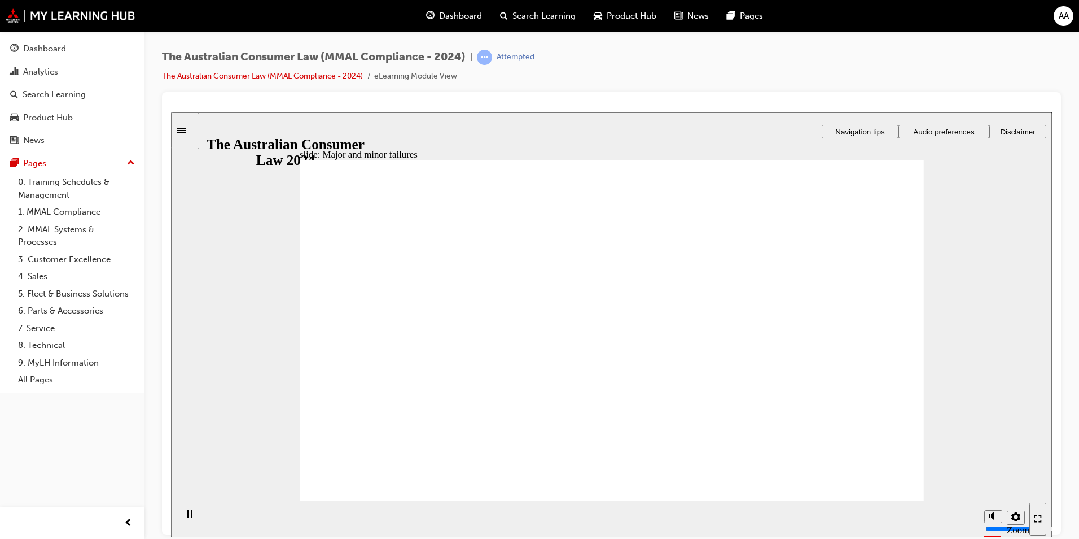
drag, startPoint x: 627, startPoint y: 288, endPoint x: 475, endPoint y: 386, distance: 180.2
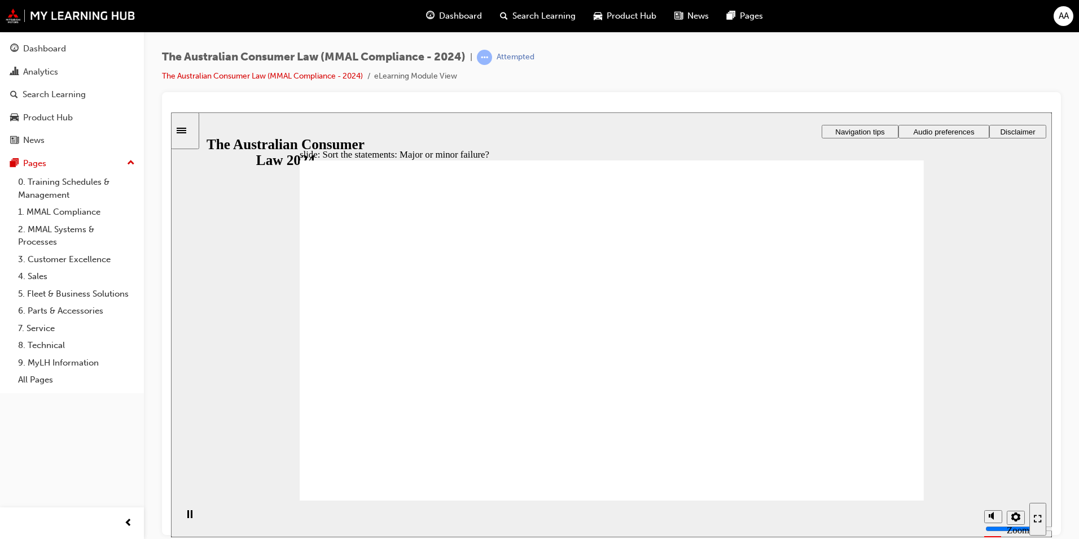
drag, startPoint x: 484, startPoint y: 379, endPoint x: 817, endPoint y: 387, distance: 332.6
drag, startPoint x: 650, startPoint y: 273, endPoint x: 513, endPoint y: 397, distance: 185.5
drag, startPoint x: 627, startPoint y: 289, endPoint x: 811, endPoint y: 408, distance: 218.4
drag, startPoint x: 632, startPoint y: 282, endPoint x: 496, endPoint y: 390, distance: 173.1
drag, startPoint x: 615, startPoint y: 280, endPoint x: 820, endPoint y: 397, distance: 236.2
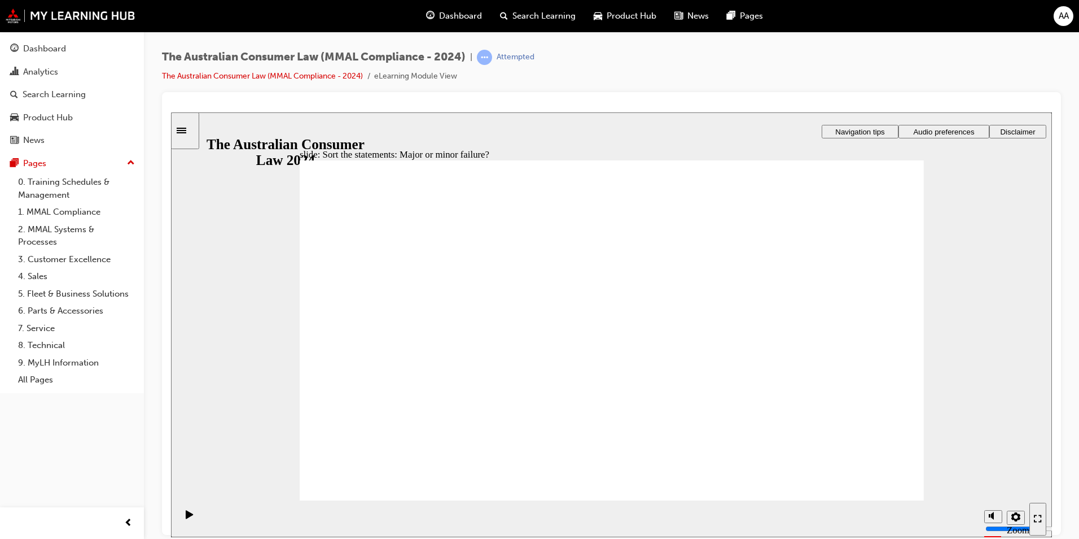
drag, startPoint x: 783, startPoint y: 387, endPoint x: 763, endPoint y: 389, distance: 20.4
drag, startPoint x: 767, startPoint y: 382, endPoint x: 435, endPoint y: 380, distance: 331.4
drag, startPoint x: 650, startPoint y: 278, endPoint x: 474, endPoint y: 431, distance: 233.3
drag, startPoint x: 622, startPoint y: 294, endPoint x: 421, endPoint y: 426, distance: 241.0
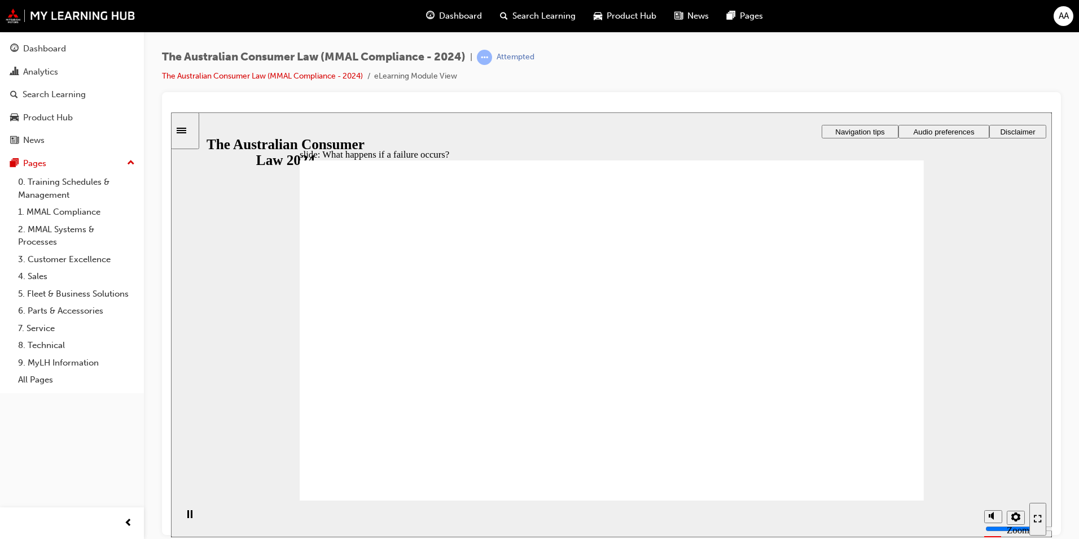
drag, startPoint x: 799, startPoint y: 245, endPoint x: 816, endPoint y: 273, distance: 32.4
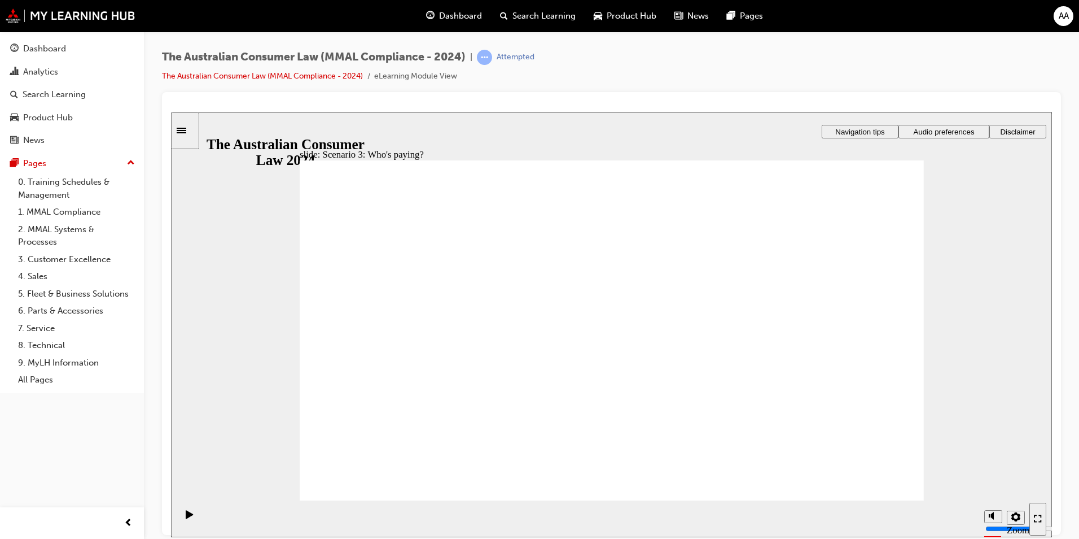
drag, startPoint x: 662, startPoint y: 357, endPoint x: 672, endPoint y: 358, distance: 10.8
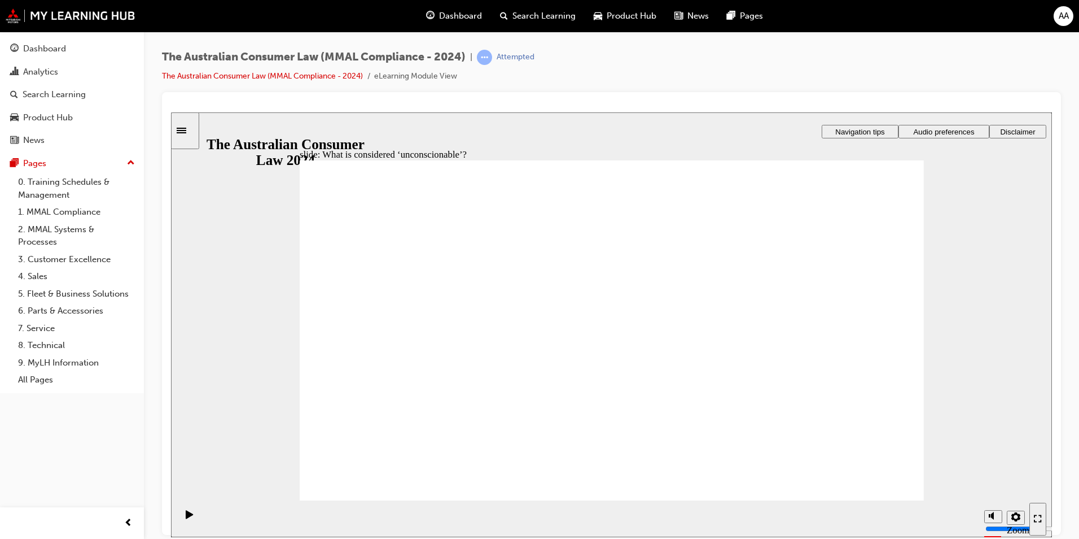
drag, startPoint x: 643, startPoint y: 260, endPoint x: 478, endPoint y: 341, distance: 184.3
drag, startPoint x: 632, startPoint y: 281, endPoint x: 786, endPoint y: 376, distance: 181.0
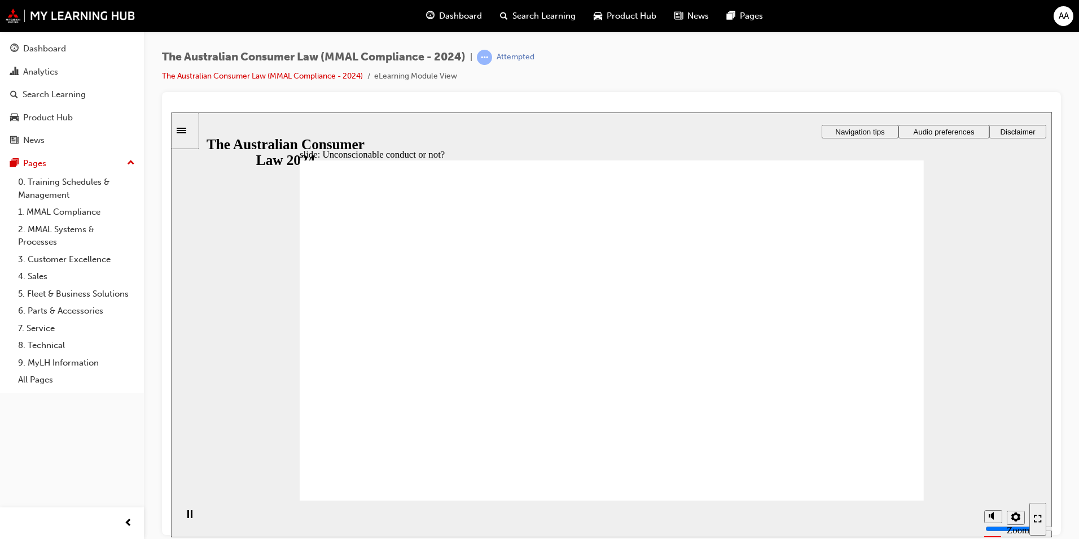
drag, startPoint x: 777, startPoint y: 366, endPoint x: 463, endPoint y: 367, distance: 313.9
drag, startPoint x: 653, startPoint y: 281, endPoint x: 840, endPoint y: 402, distance: 223.6
drag, startPoint x: 581, startPoint y: 279, endPoint x: 414, endPoint y: 371, distance: 191.2
drag, startPoint x: 568, startPoint y: 282, endPoint x: 395, endPoint y: 394, distance: 206.2
drag, startPoint x: 584, startPoint y: 275, endPoint x: 390, endPoint y: 359, distance: 211.6
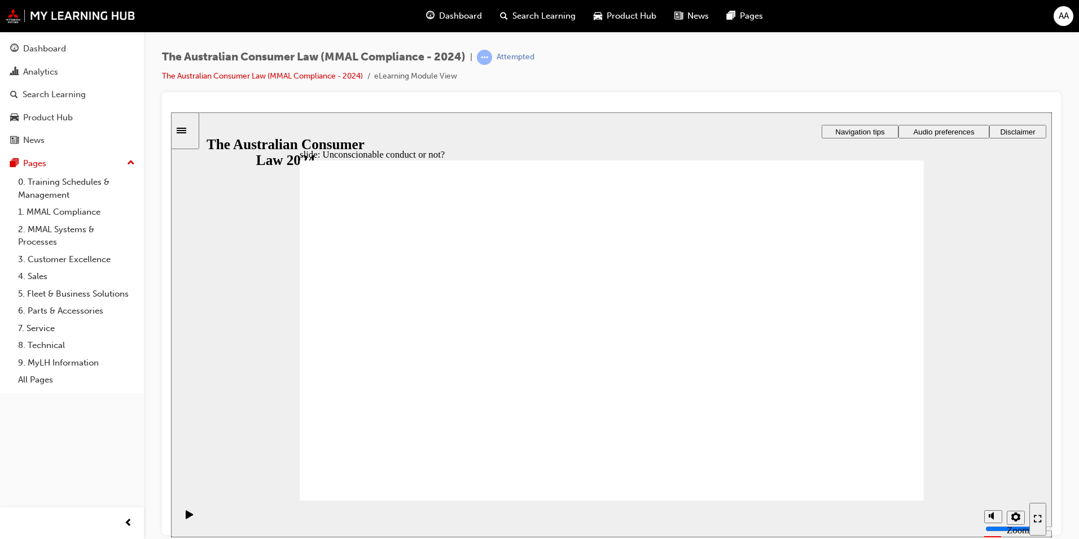
drag, startPoint x: 658, startPoint y: 283, endPoint x: 835, endPoint y: 383, distance: 204.0
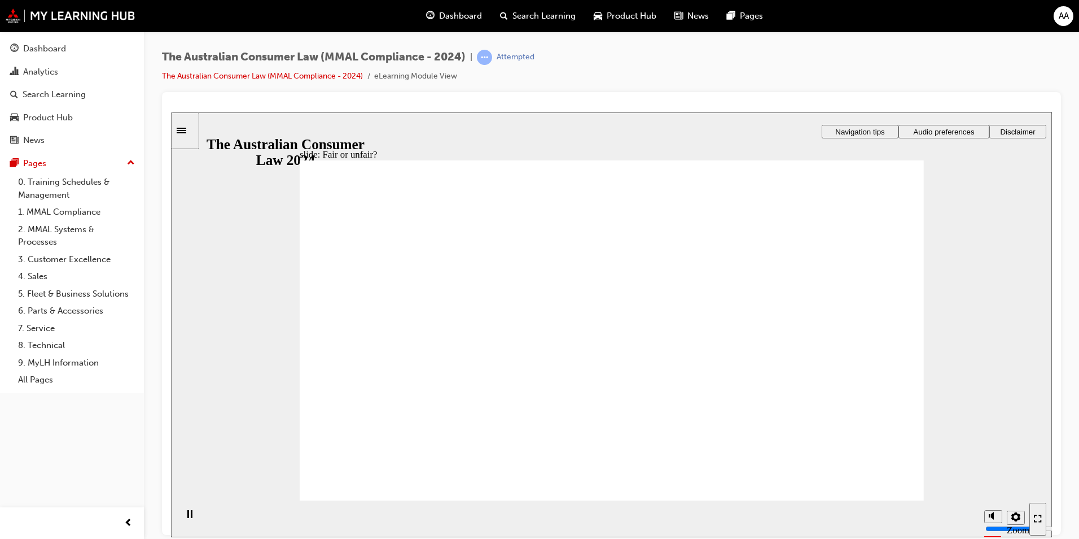
drag, startPoint x: 605, startPoint y: 295, endPoint x: 817, endPoint y: 374, distance: 226.8
drag, startPoint x: 638, startPoint y: 289, endPoint x: 482, endPoint y: 393, distance: 188.0
drag, startPoint x: 627, startPoint y: 297, endPoint x: 795, endPoint y: 367, distance: 182.4
drag, startPoint x: 613, startPoint y: 296, endPoint x: 812, endPoint y: 377, distance: 215.2
drag, startPoint x: 627, startPoint y: 293, endPoint x: 807, endPoint y: 374, distance: 196.8
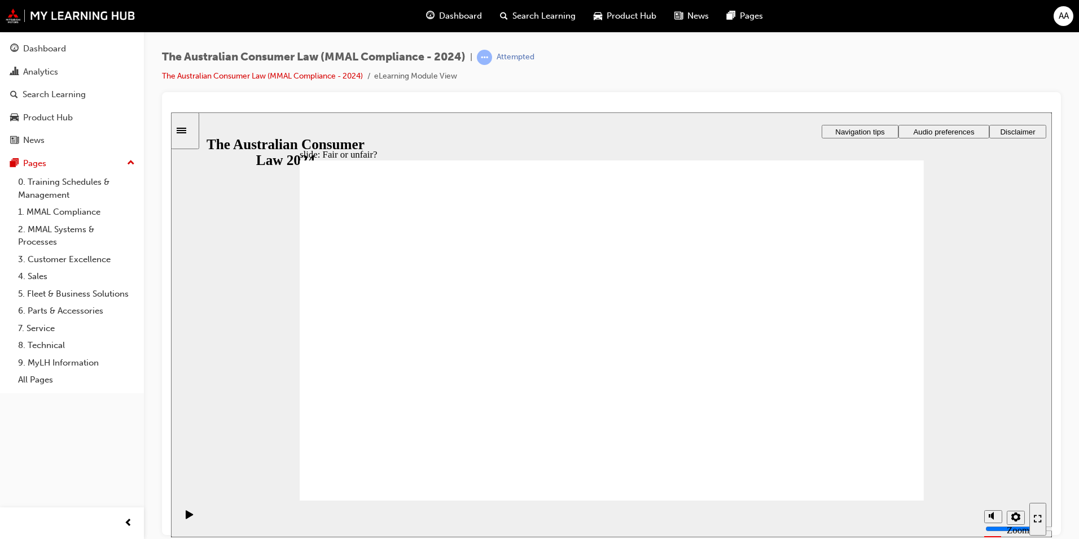
drag, startPoint x: 619, startPoint y: 295, endPoint x: 462, endPoint y: 385, distance: 181.3
drag, startPoint x: 570, startPoint y: 294, endPoint x: 807, endPoint y: 415, distance: 265.8
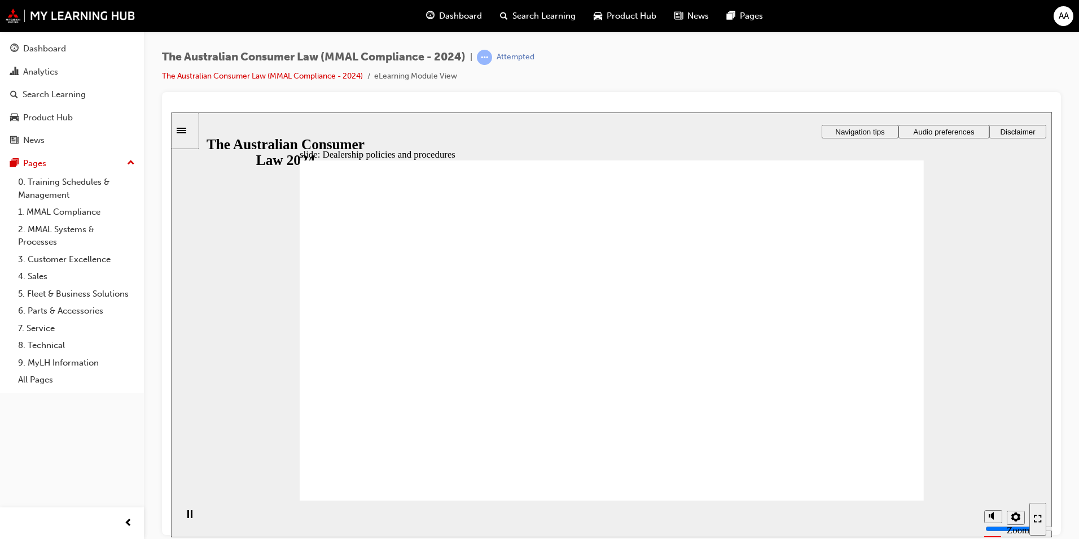
radio input "true"
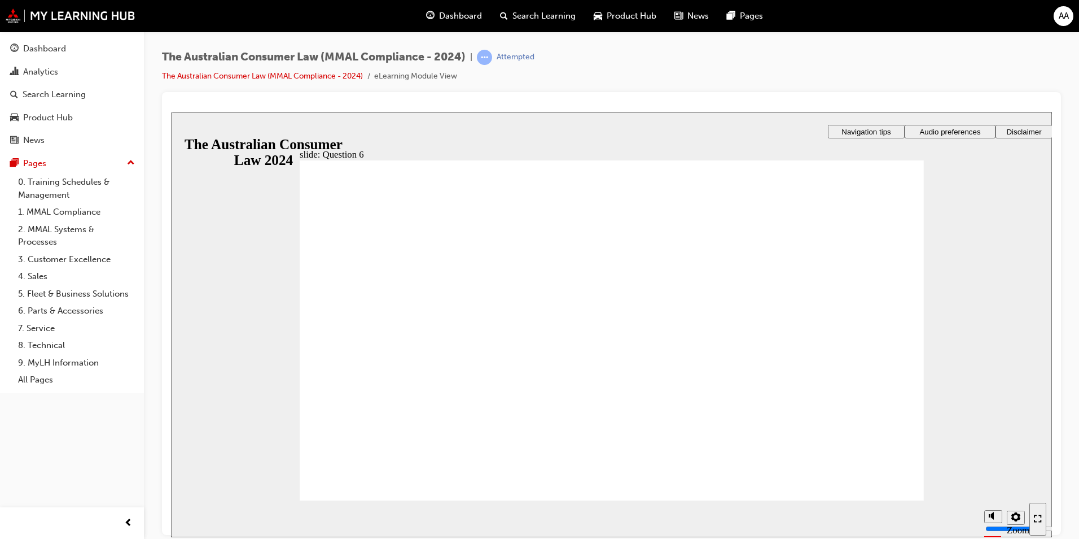
checkbox input "true"
drag, startPoint x: 358, startPoint y: 466, endPoint x: 360, endPoint y: 478, distance: 12.0
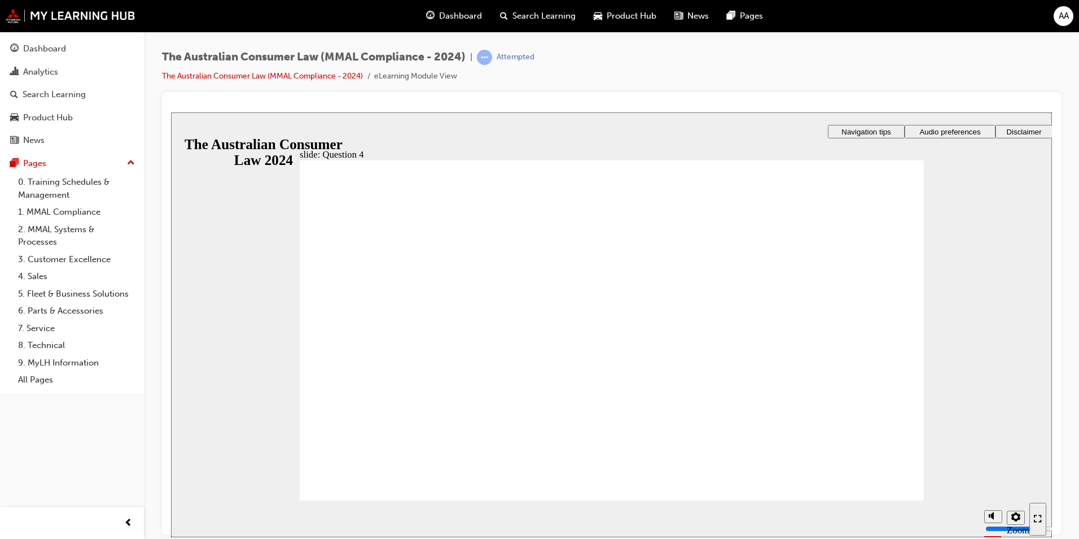
radio input "true"
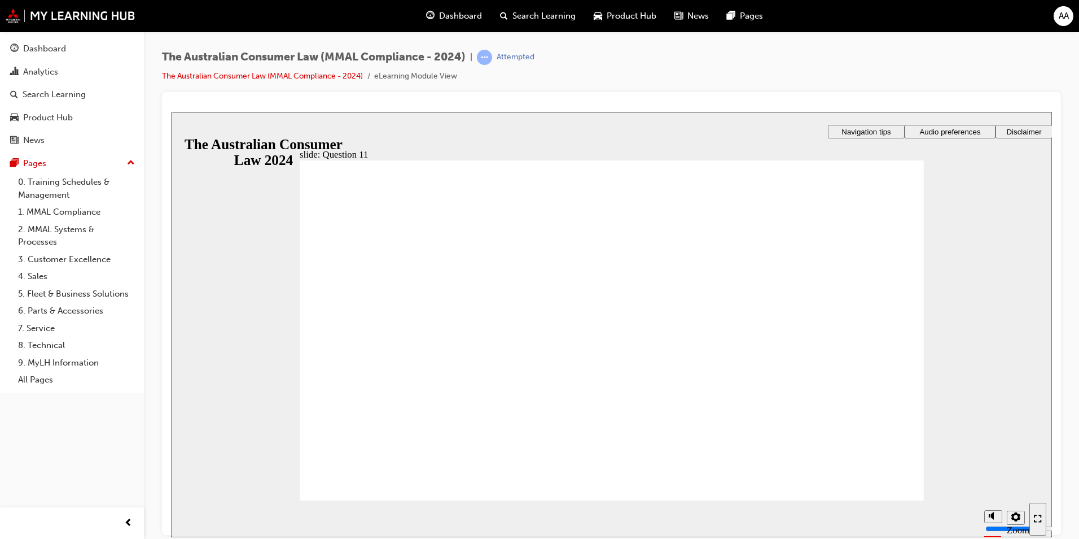
checkbox input "true"
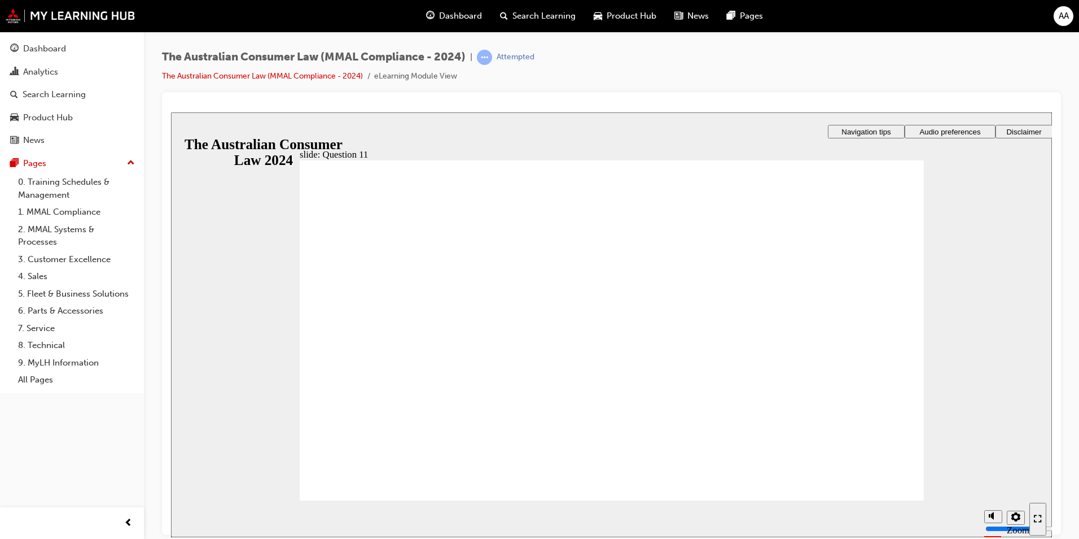
checkbox input "true"
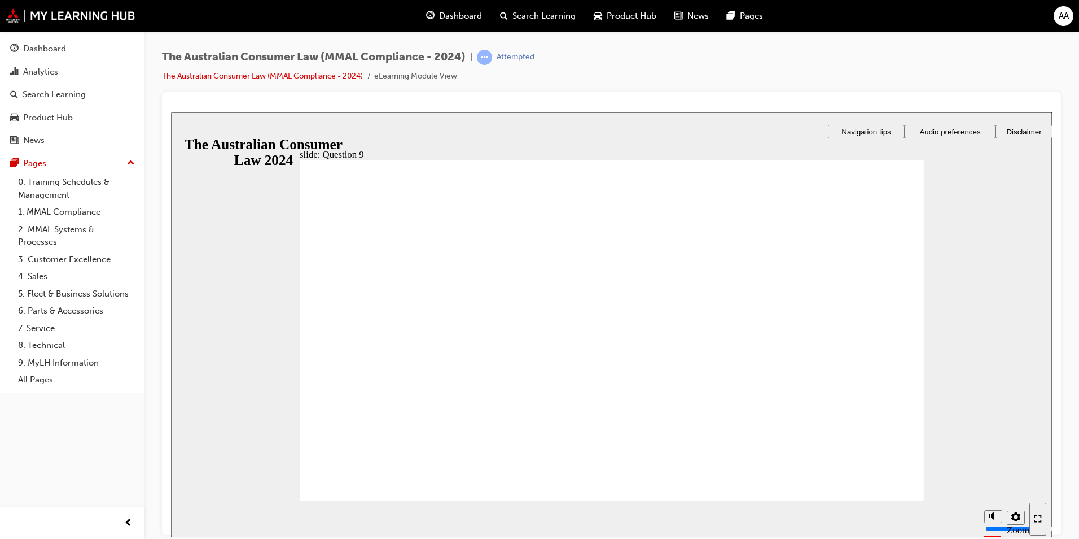
checkbox input "true"
drag, startPoint x: 408, startPoint y: 376, endPoint x: 393, endPoint y: 465, distance: 90.4
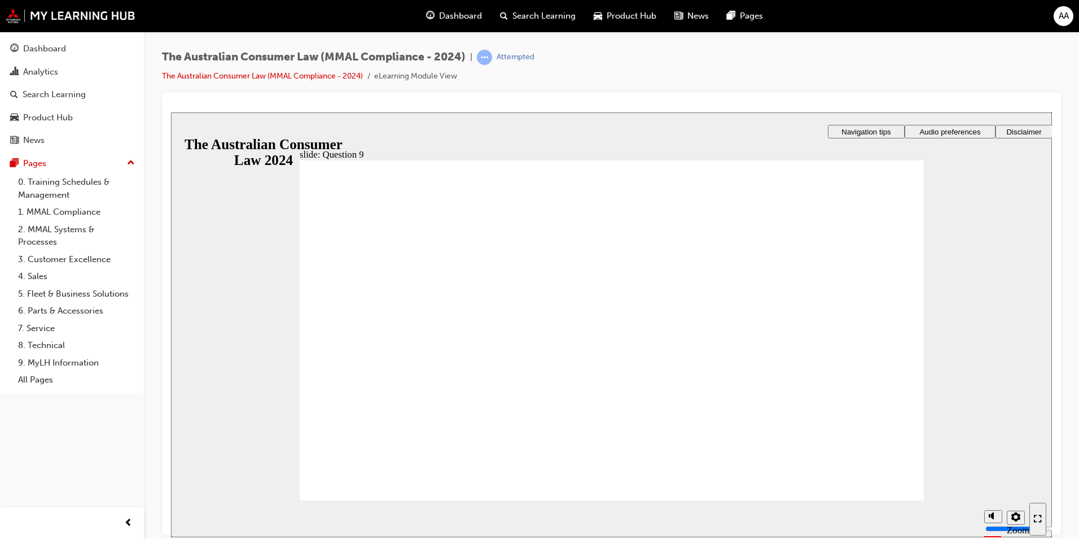
radio input "true"
drag, startPoint x: 387, startPoint y: 339, endPoint x: 380, endPoint y: 472, distance: 132.8
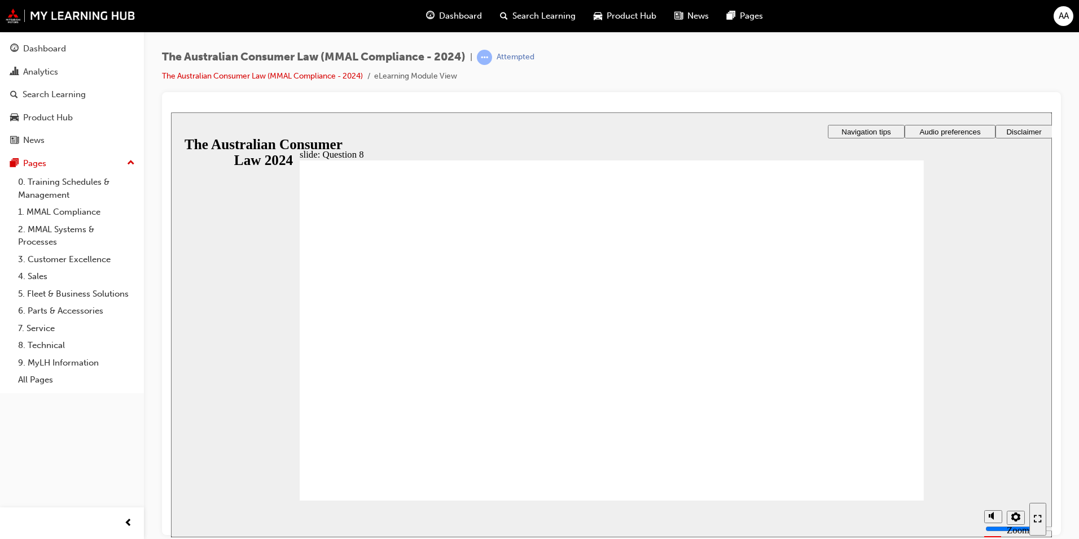
radio input "true"
drag, startPoint x: 387, startPoint y: 471, endPoint x: 387, endPoint y: 479, distance: 7.4
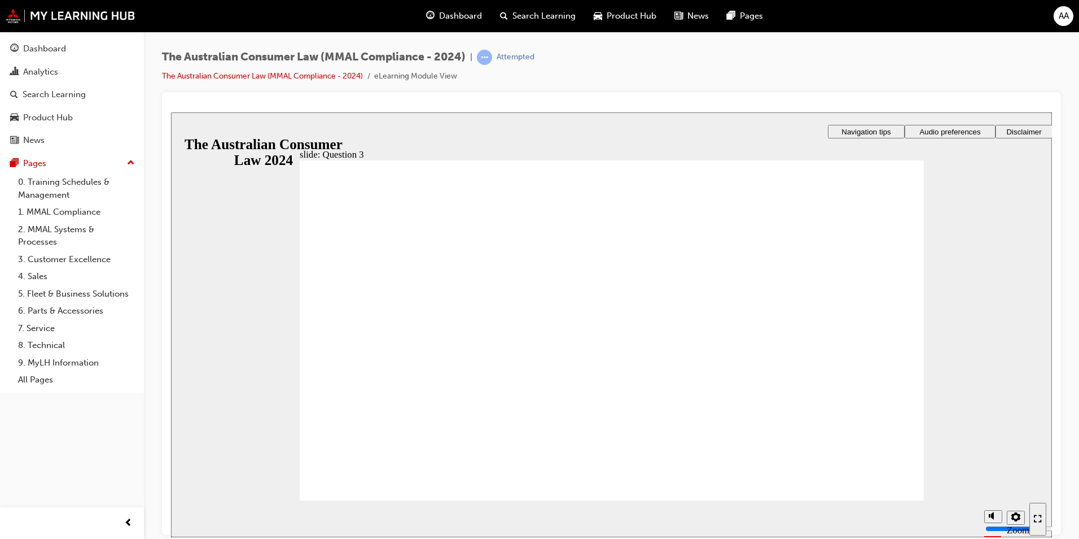
radio input "true"
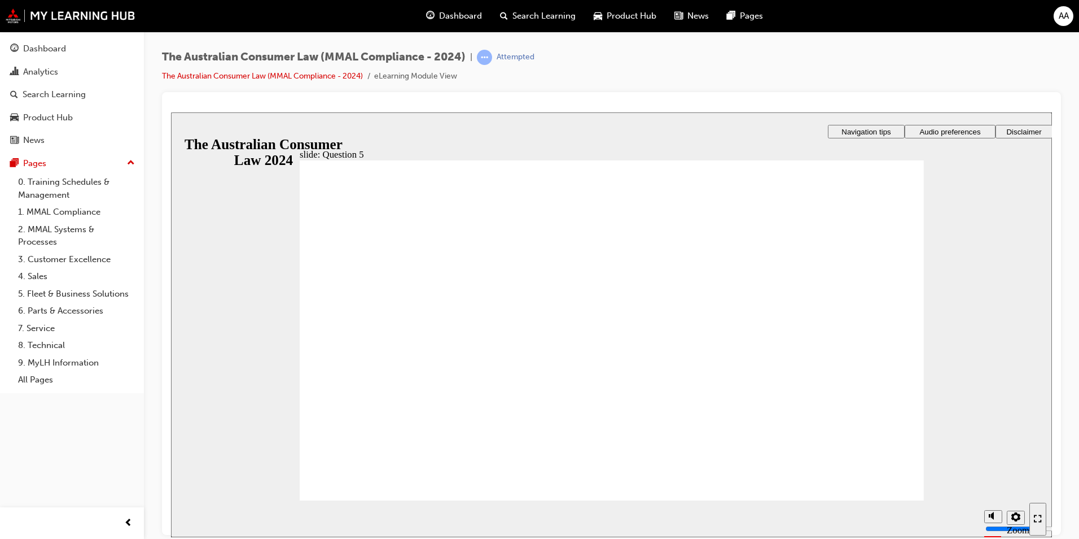
drag, startPoint x: 380, startPoint y: 470, endPoint x: 397, endPoint y: 482, distance: 20.7
checkbox input "true"
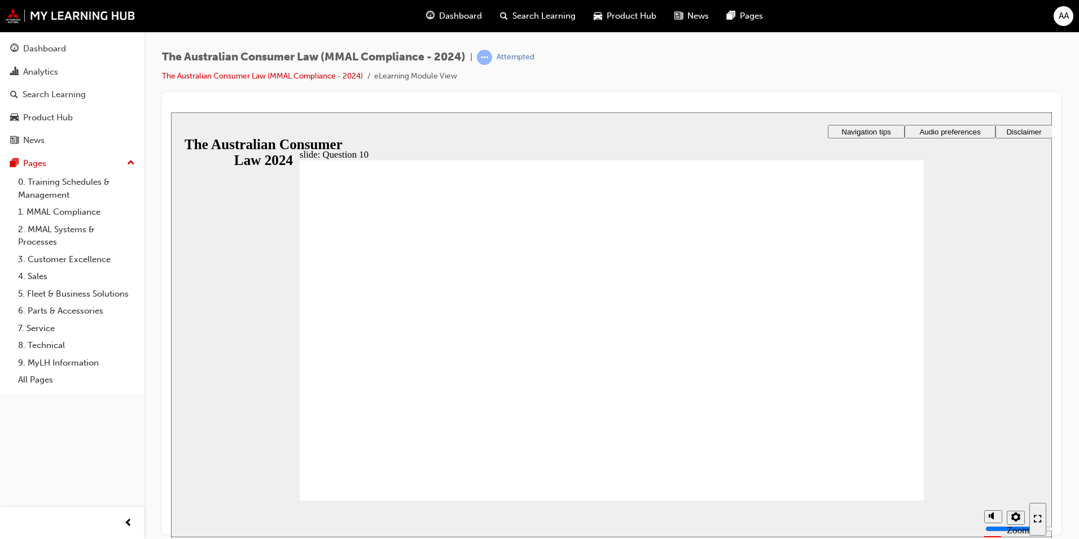
checkbox input "true"
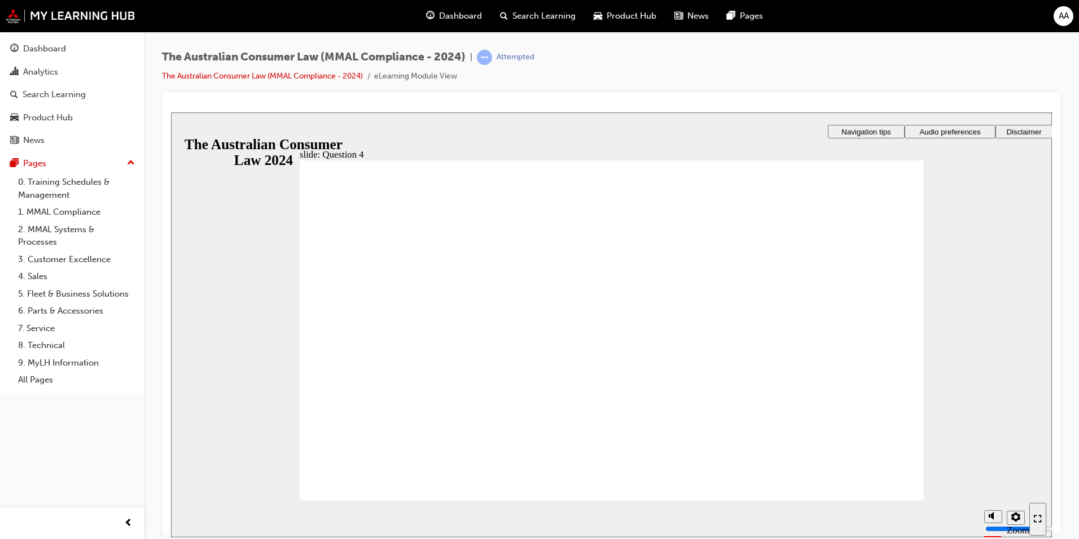
checkbox input "true"
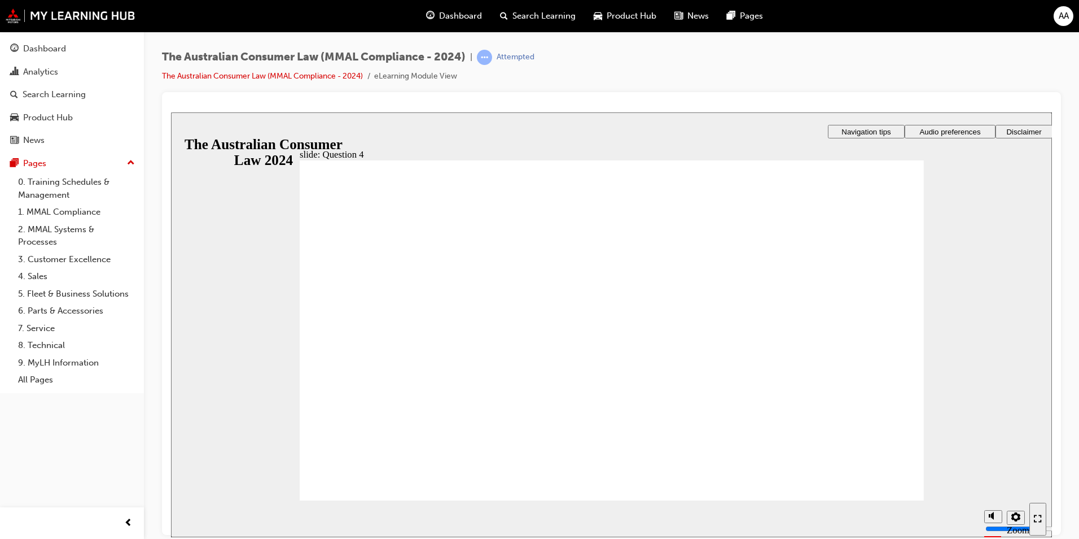
checkbox input "true"
drag, startPoint x: 456, startPoint y: 299, endPoint x: 456, endPoint y: 309, distance: 10.7
checkbox input "true"
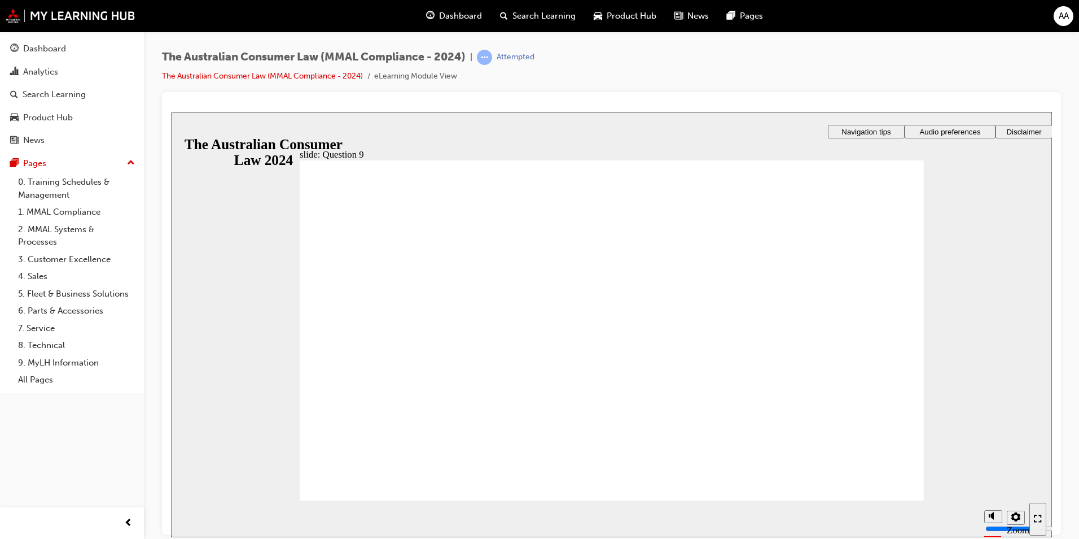
drag, startPoint x: 343, startPoint y: 316, endPoint x: 336, endPoint y: 327, distance: 13.7
radio input "true"
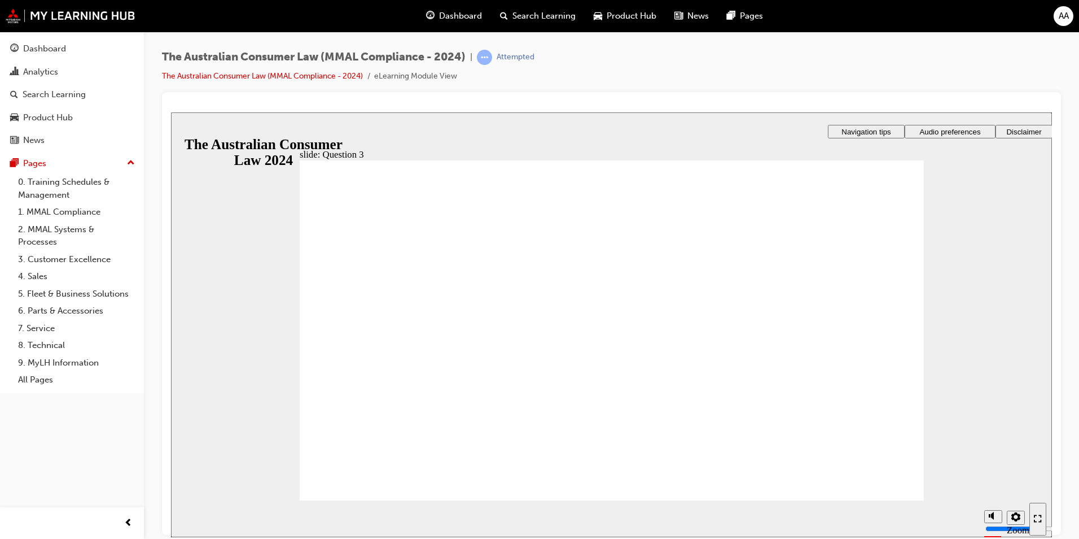
radio input "true"
drag, startPoint x: 374, startPoint y: 481, endPoint x: 382, endPoint y: 477, distance: 9.3
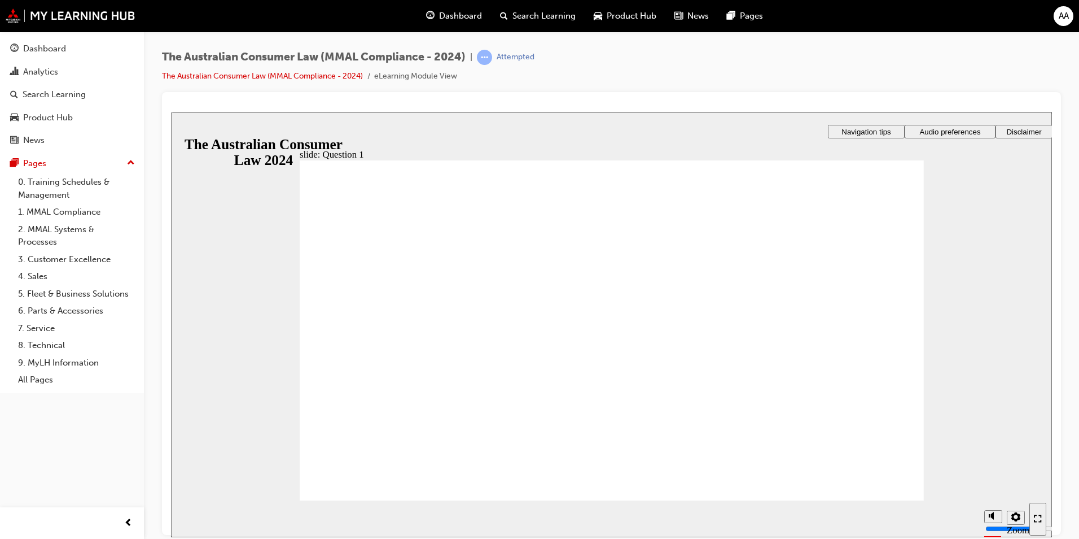
radio input "true"
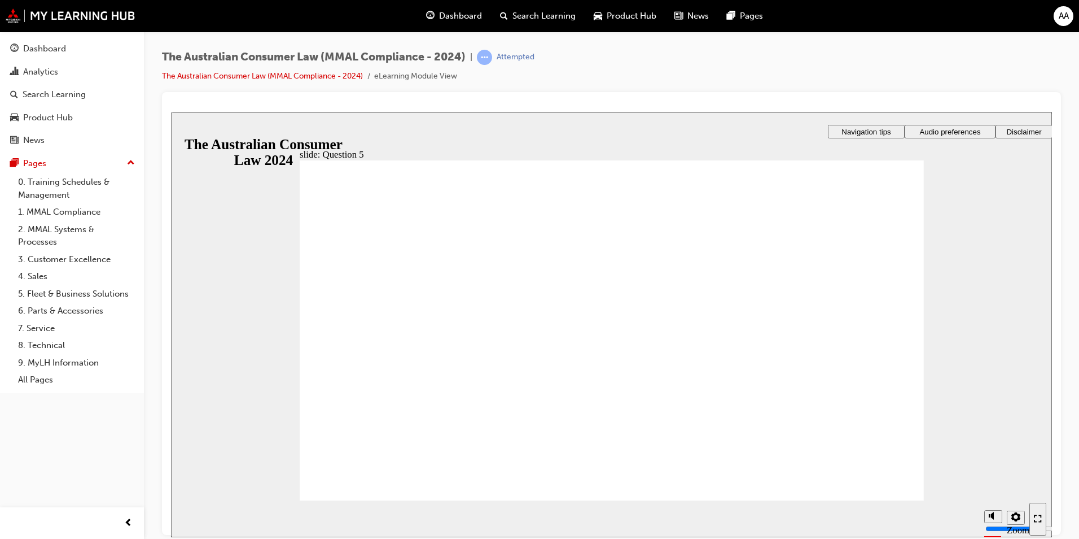
drag, startPoint x: 338, startPoint y: 304, endPoint x: 384, endPoint y: 465, distance: 167.4
checkbox input "true"
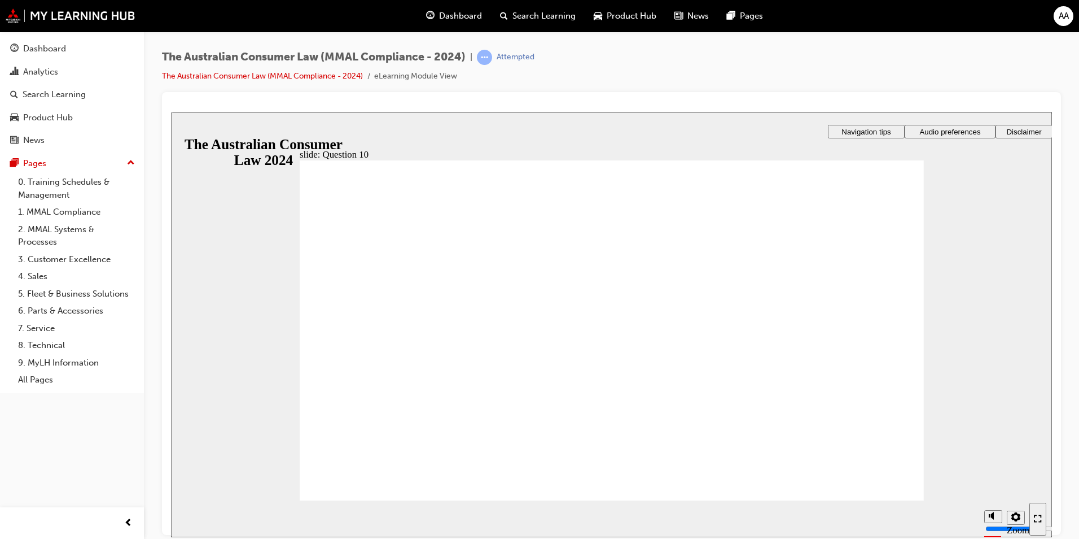
checkbox input "true"
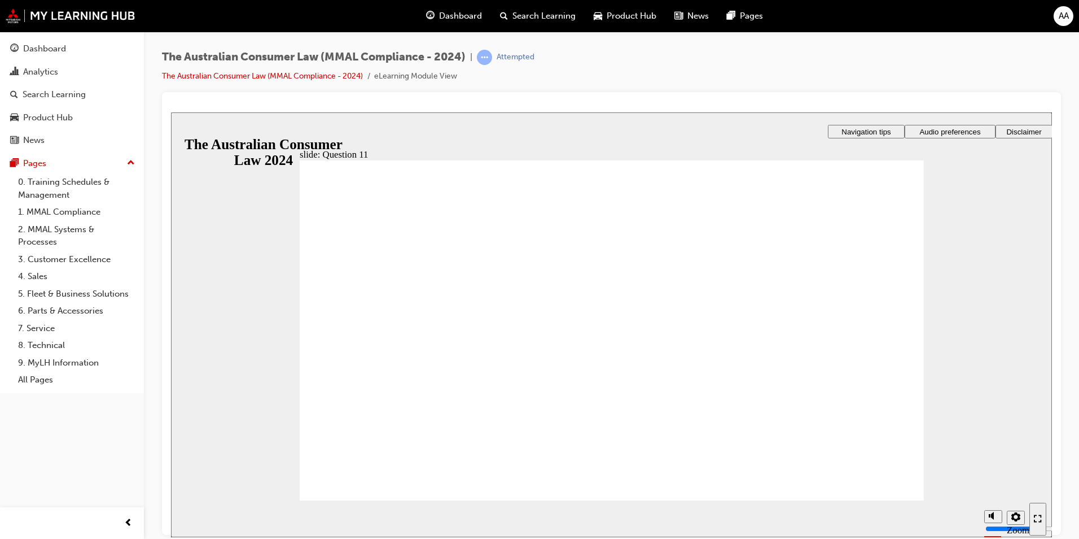
checkbox input "true"
drag, startPoint x: 428, startPoint y: 357, endPoint x: 375, endPoint y: 465, distance: 120.2
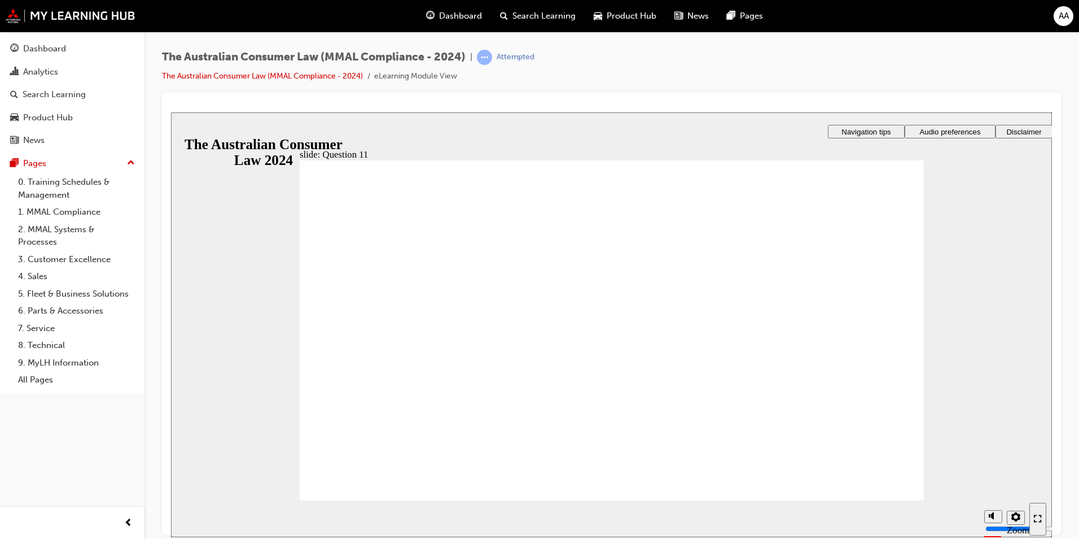
radio input "true"
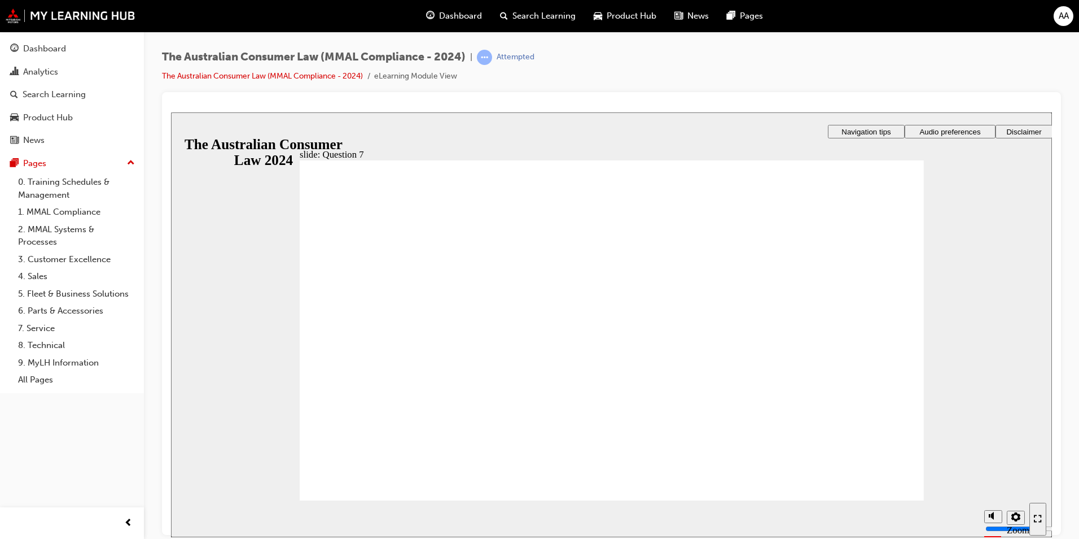
checkbox input "true"
radio input "true"
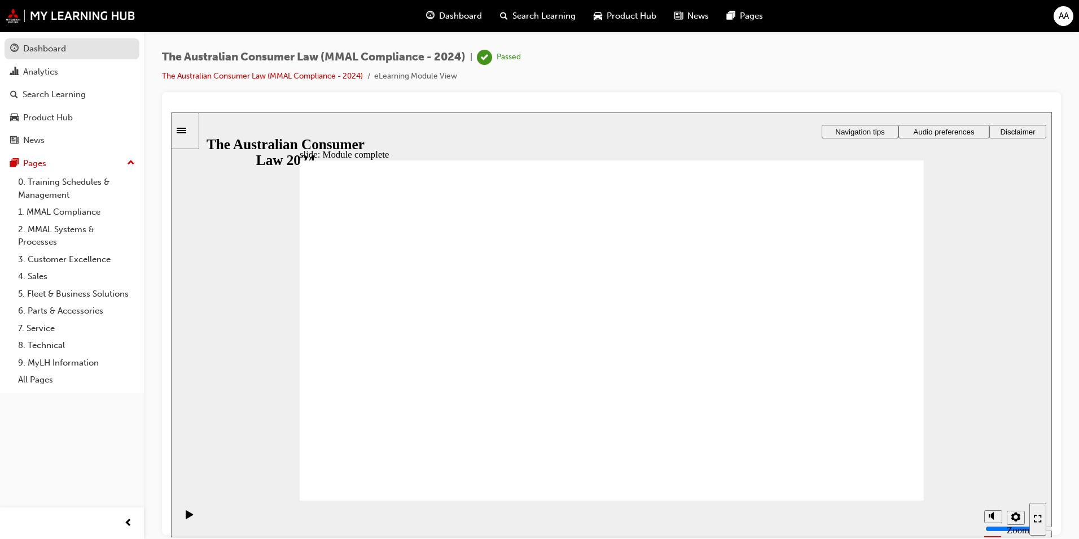
click at [45, 49] on div "Dashboard" at bounding box center [44, 48] width 43 height 13
